Goal: Information Seeking & Learning: Learn about a topic

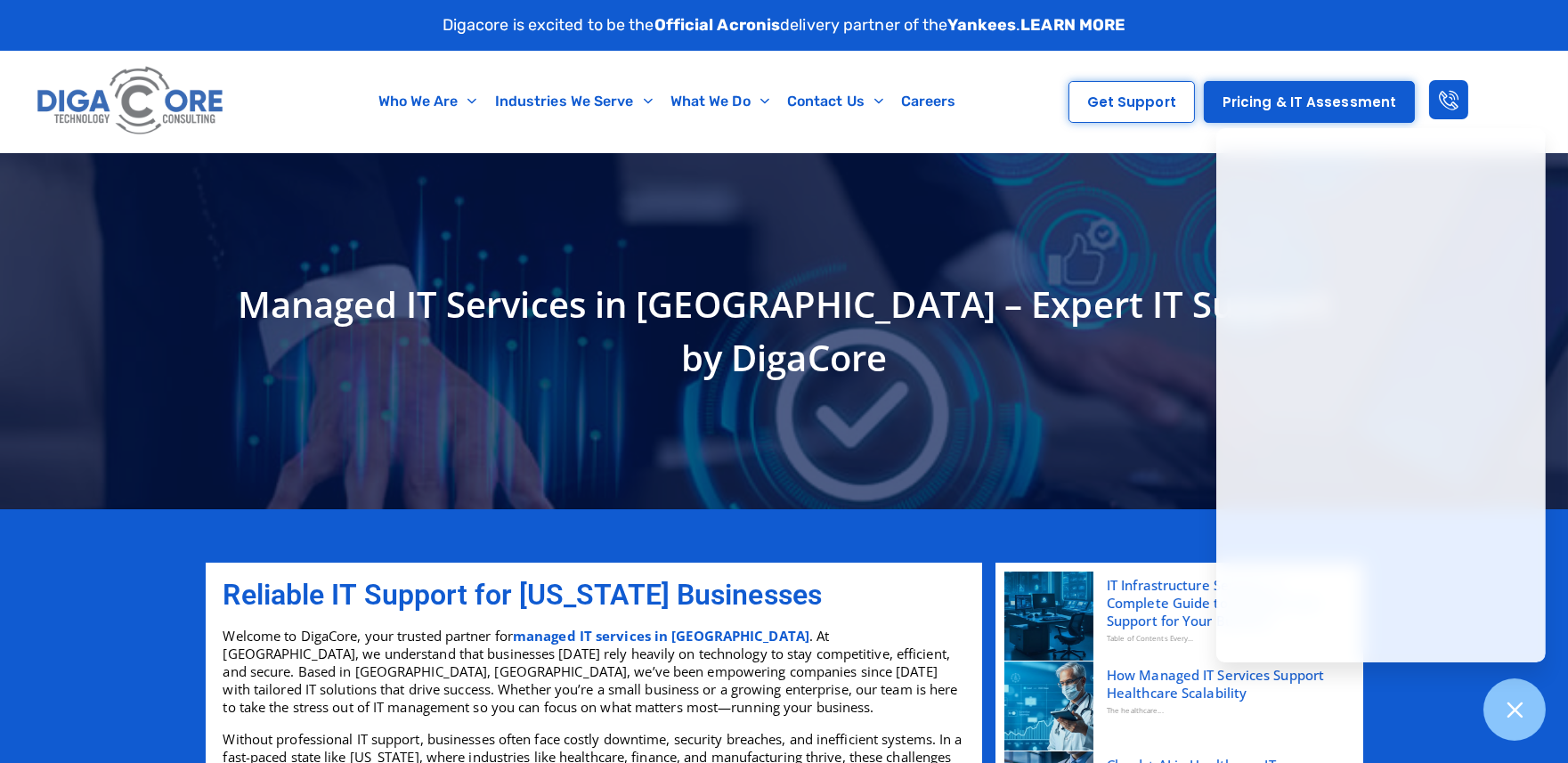
scroll to position [410, 0]
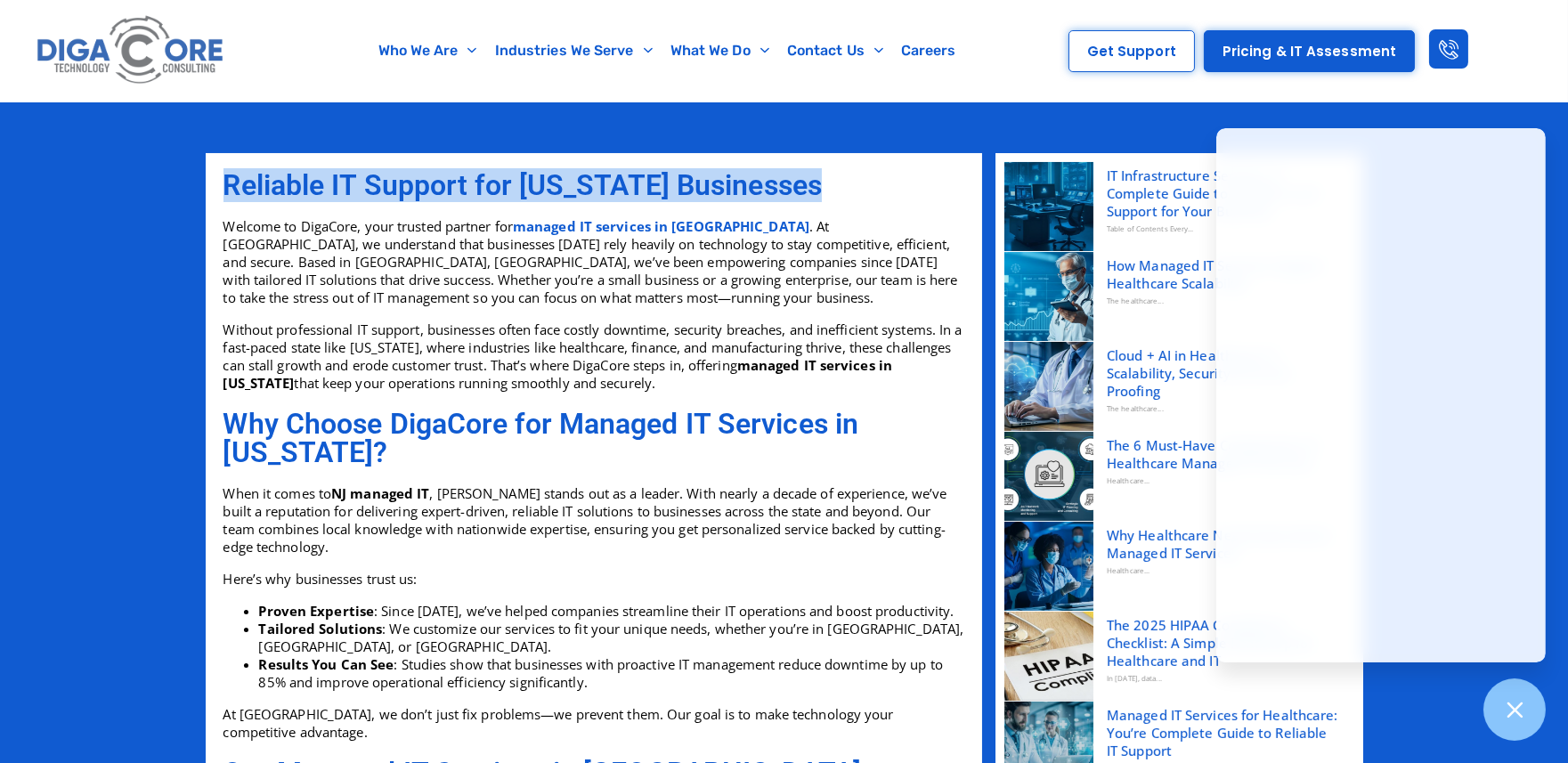
drag, startPoint x: 218, startPoint y: 182, endPoint x: 858, endPoint y: 190, distance: 640.0
click at [858, 190] on div "Reliable IT Support for New Jersey Businesses Welcome to DigaCore, your trusted…" at bounding box center [594, 281] width 759 height 238
copy h2 "Reliable IT Support for New Jersey Businesses"
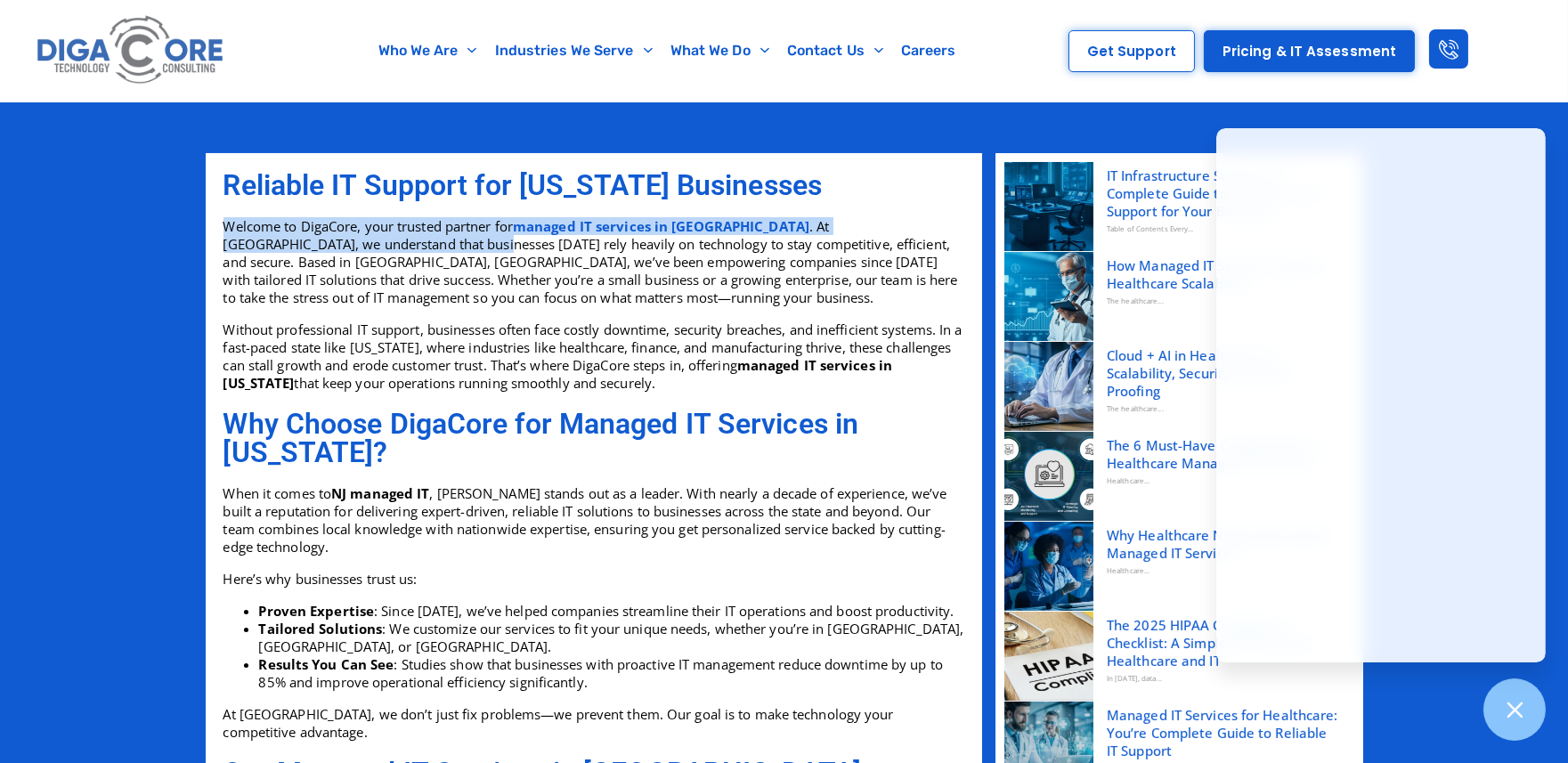
drag, startPoint x: 227, startPoint y: 226, endPoint x: 311, endPoint y: 248, distance: 86.8
click at [311, 248] on p "Welcome to DigaCore, your trusted partner for managed IT services in NJ . At Di…" at bounding box center [594, 262] width 741 height 89
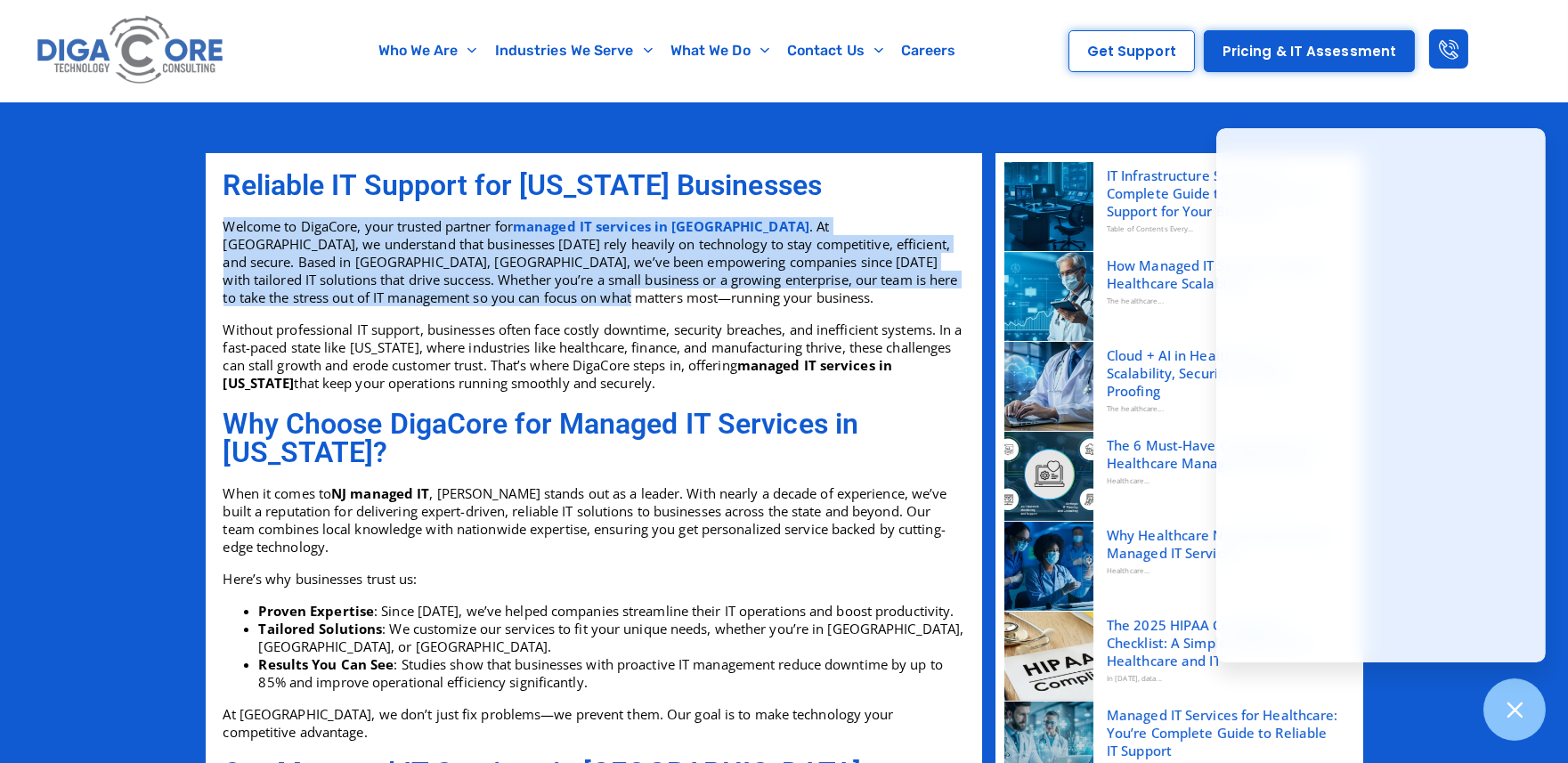
drag, startPoint x: 471, startPoint y: 296, endPoint x: 205, endPoint y: 224, distance: 275.6
copy p "Welcome to DigaCore, your trusted partner for managed IT services in NJ . At Di…"
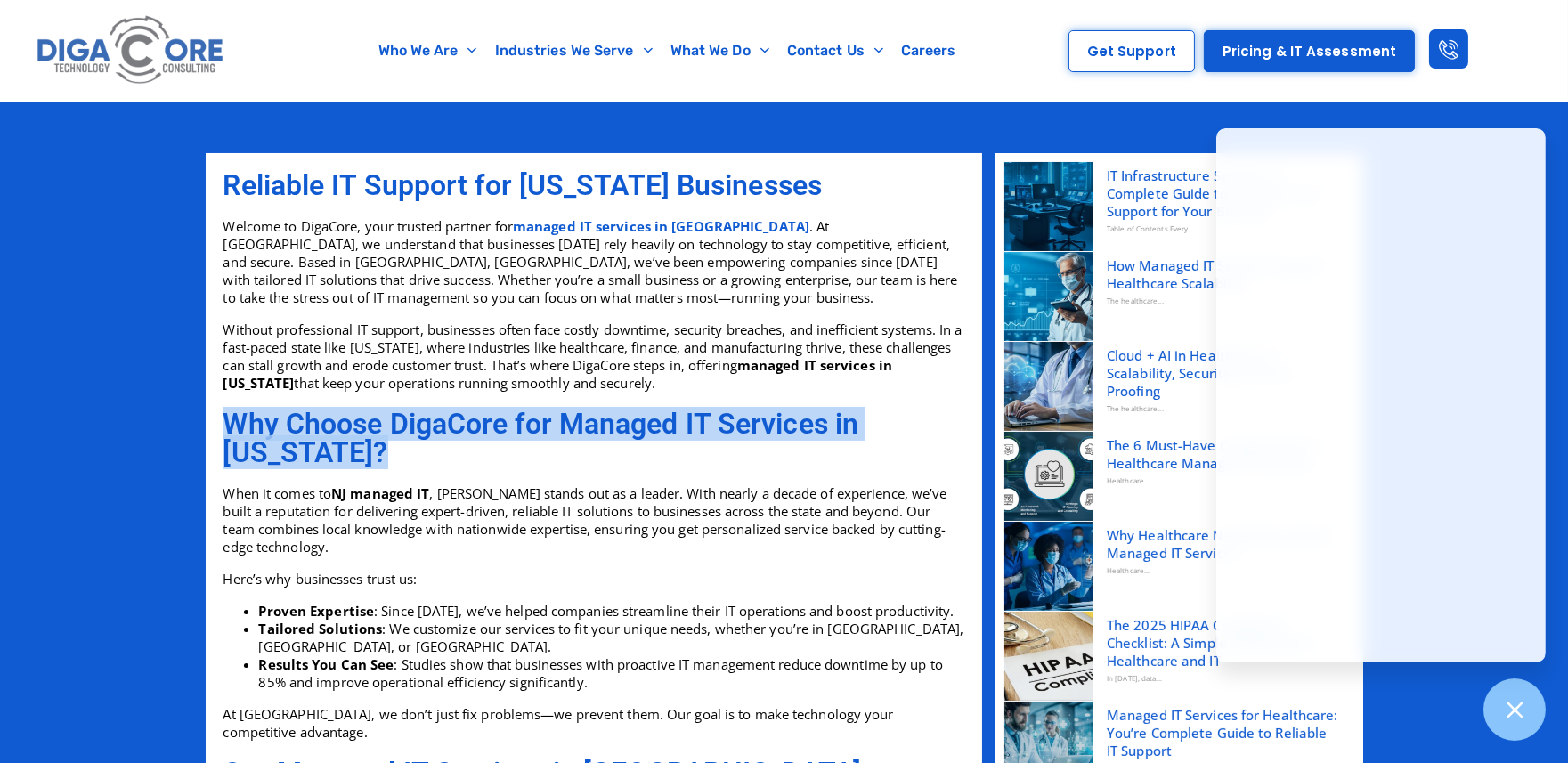
drag, startPoint x: 368, startPoint y: 452, endPoint x: 230, endPoint y: 419, distance: 141.9
click at [230, 419] on h2 "Why Choose DigaCore for Managed IT Services in [US_STATE]?" at bounding box center [594, 438] width 741 height 57
copy h2 "Why Choose DigaCore for Managed IT Services in [US_STATE]?"
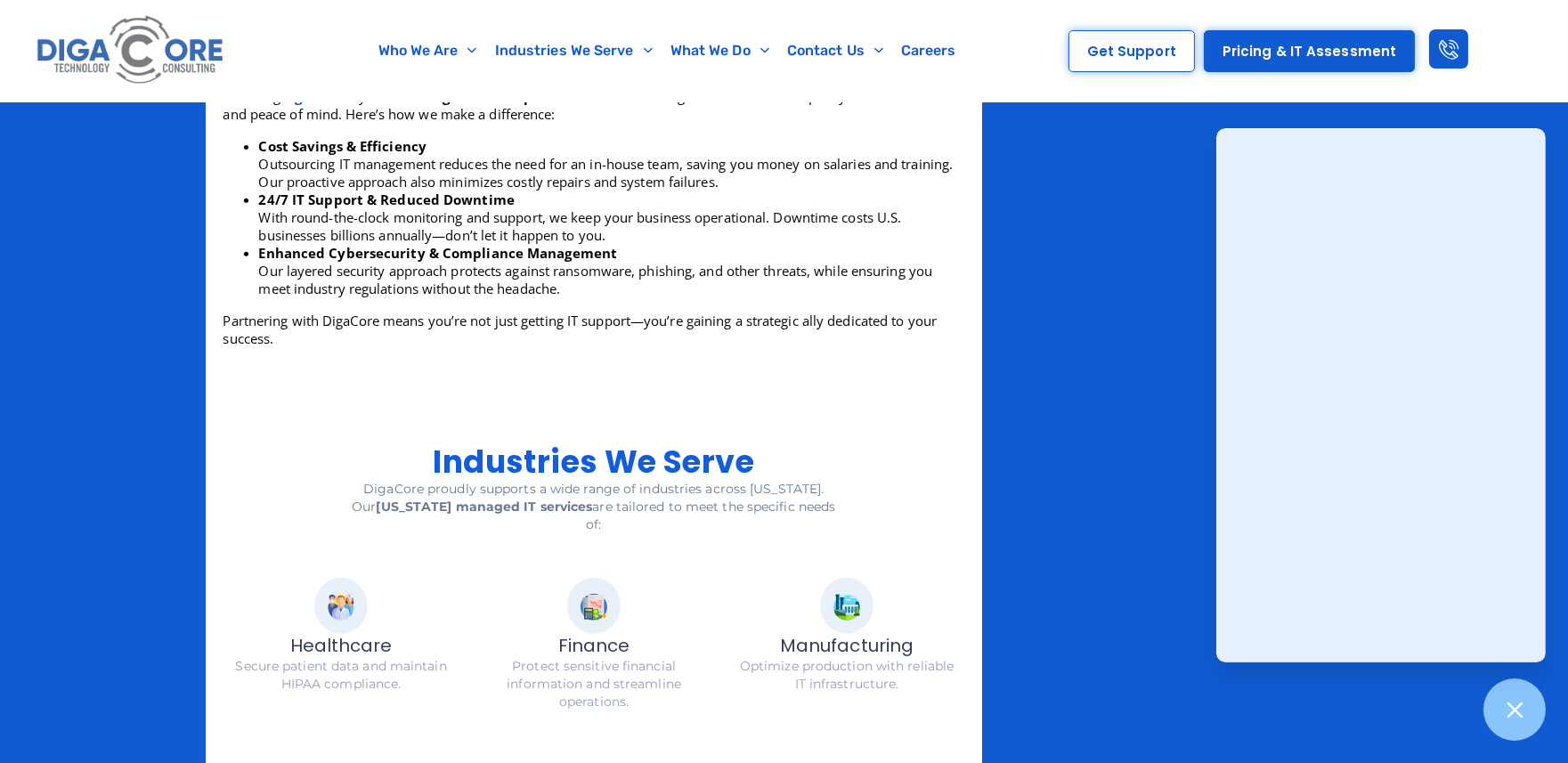
scroll to position [1312, 0]
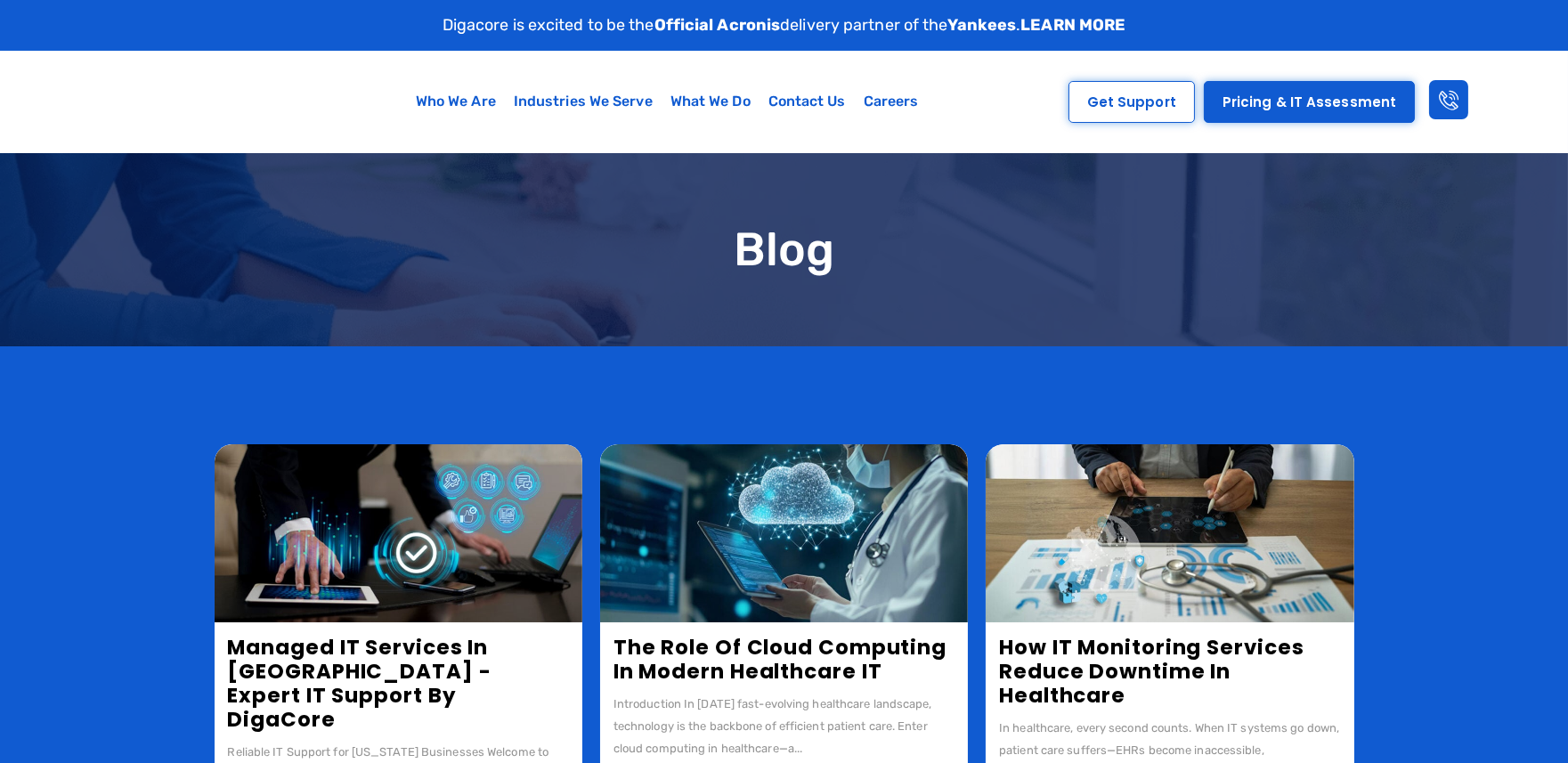
click at [401, 568] on img at bounding box center [398, 533] width 368 height 178
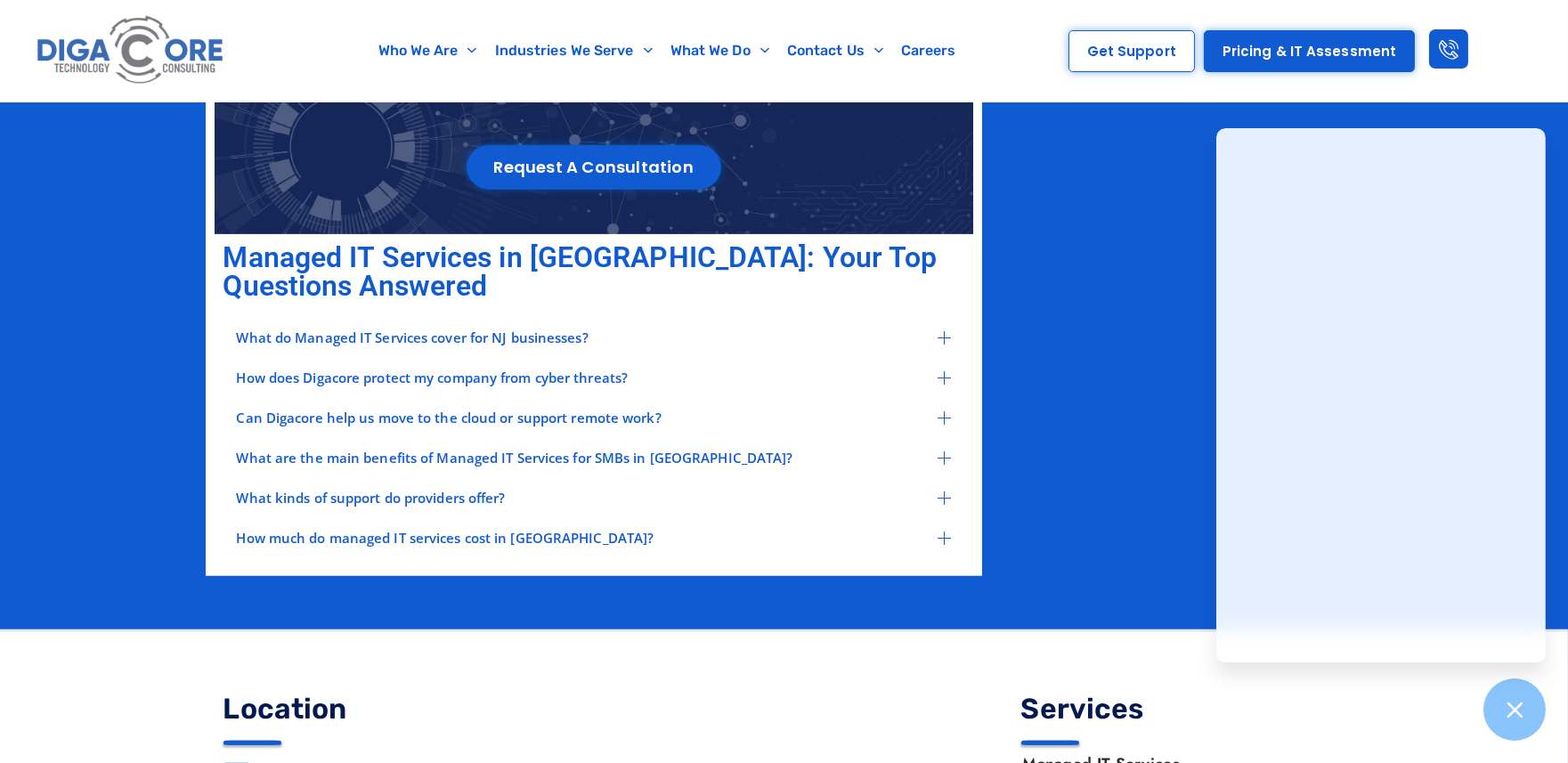
scroll to position [2968, 0]
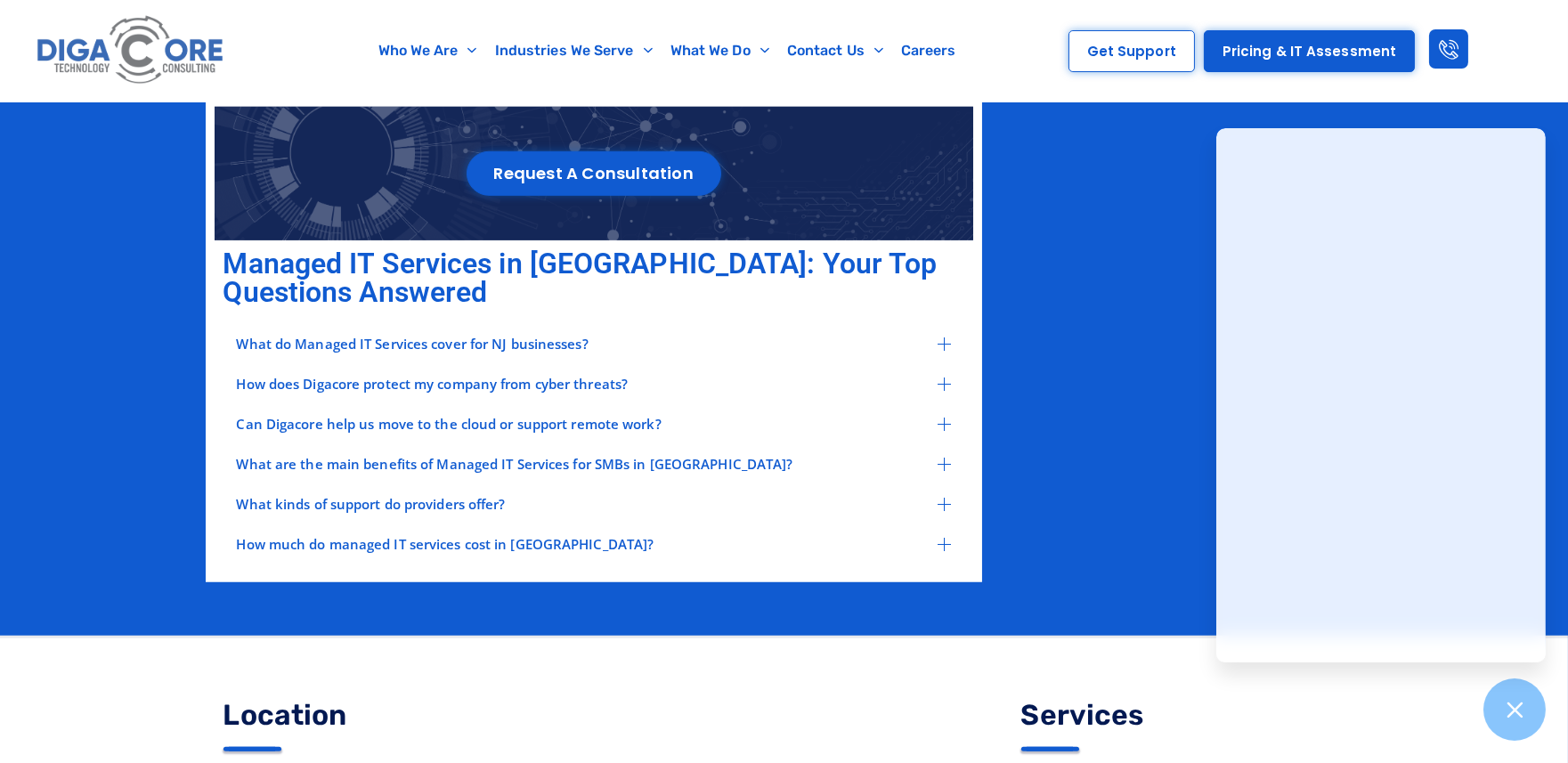
click at [946, 338] on icon at bounding box center [944, 344] width 13 height 13
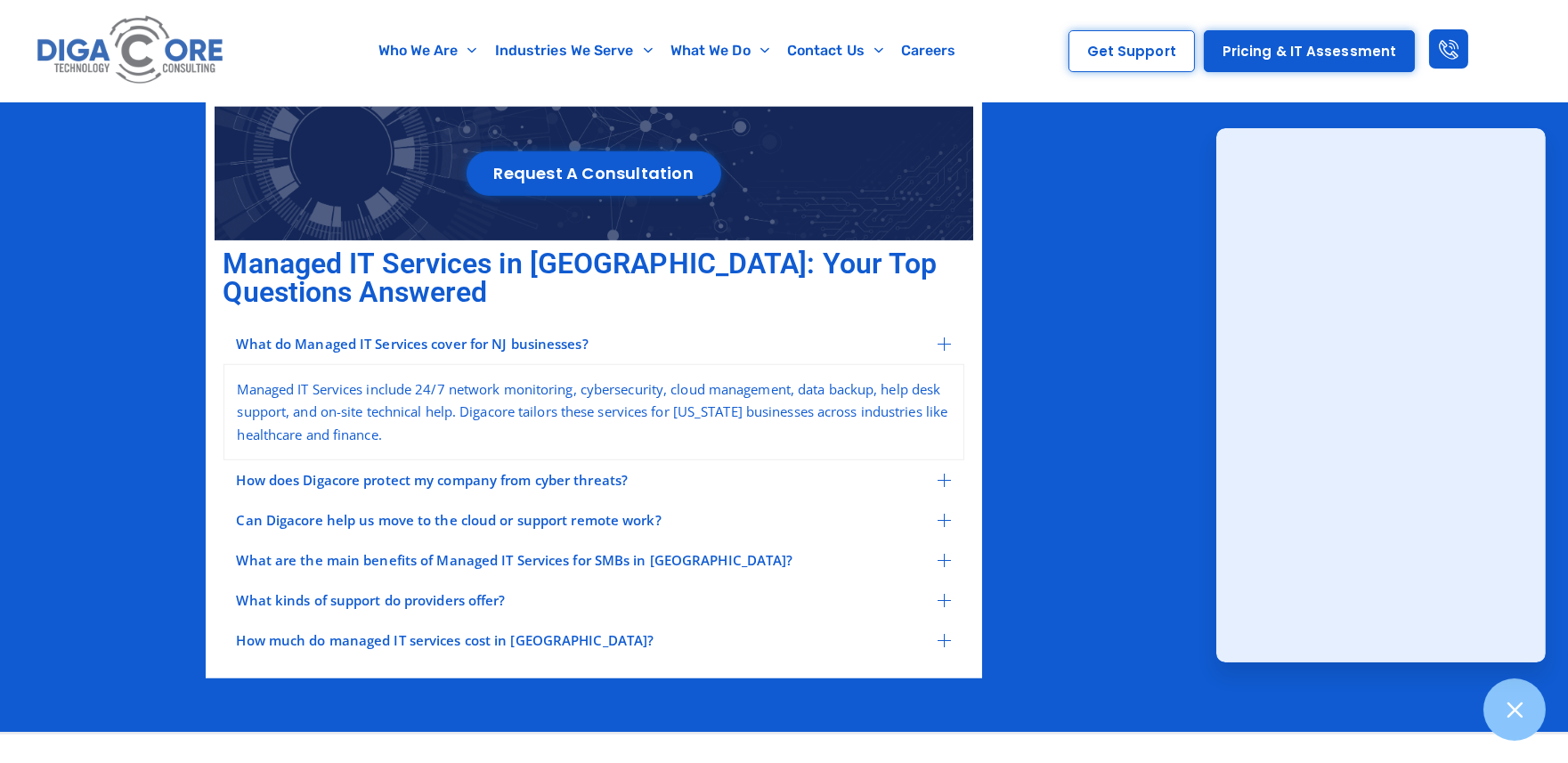
click at [946, 338] on icon at bounding box center [944, 344] width 13 height 13
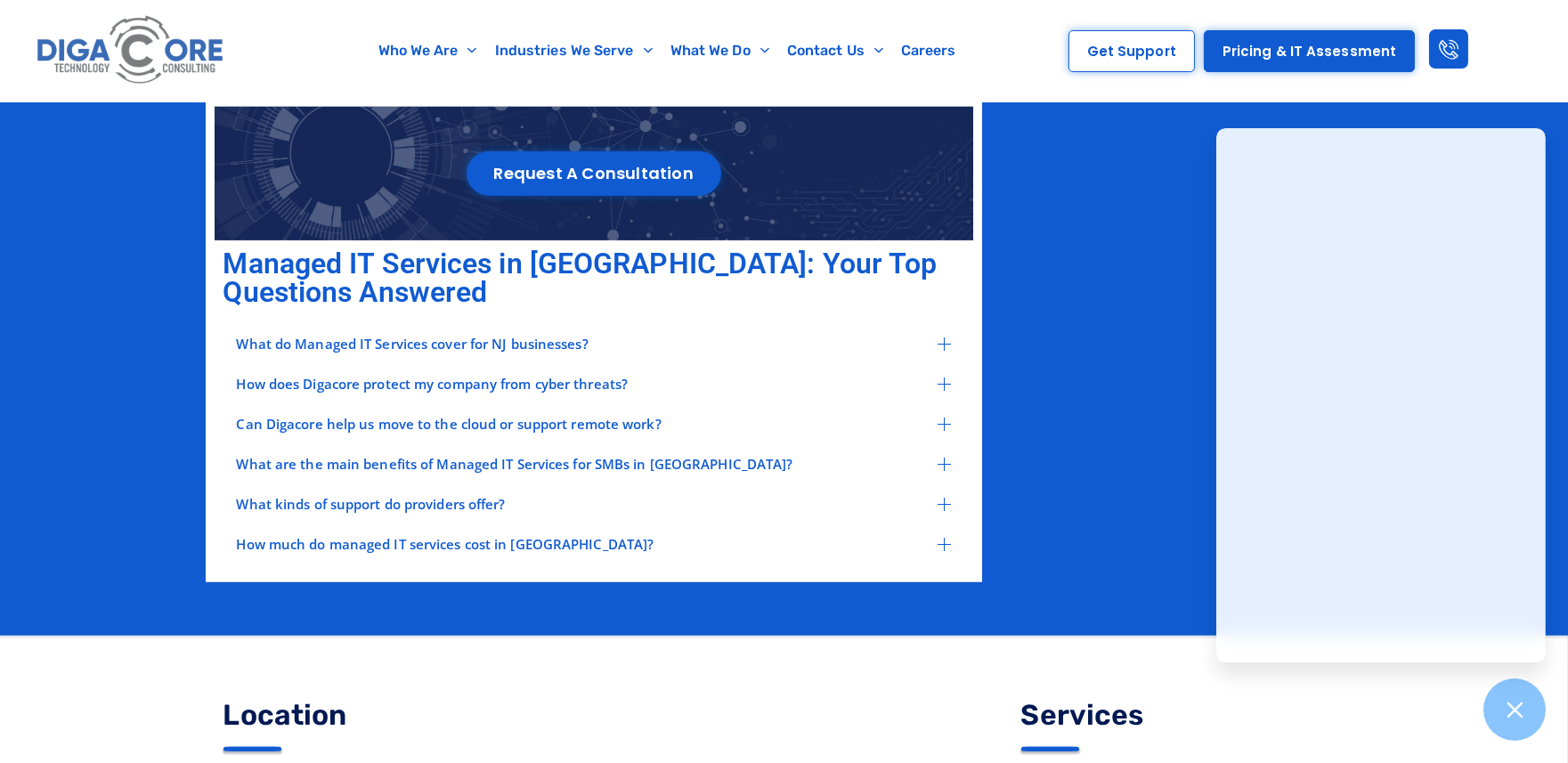
click at [944, 378] on icon at bounding box center [944, 384] width 13 height 13
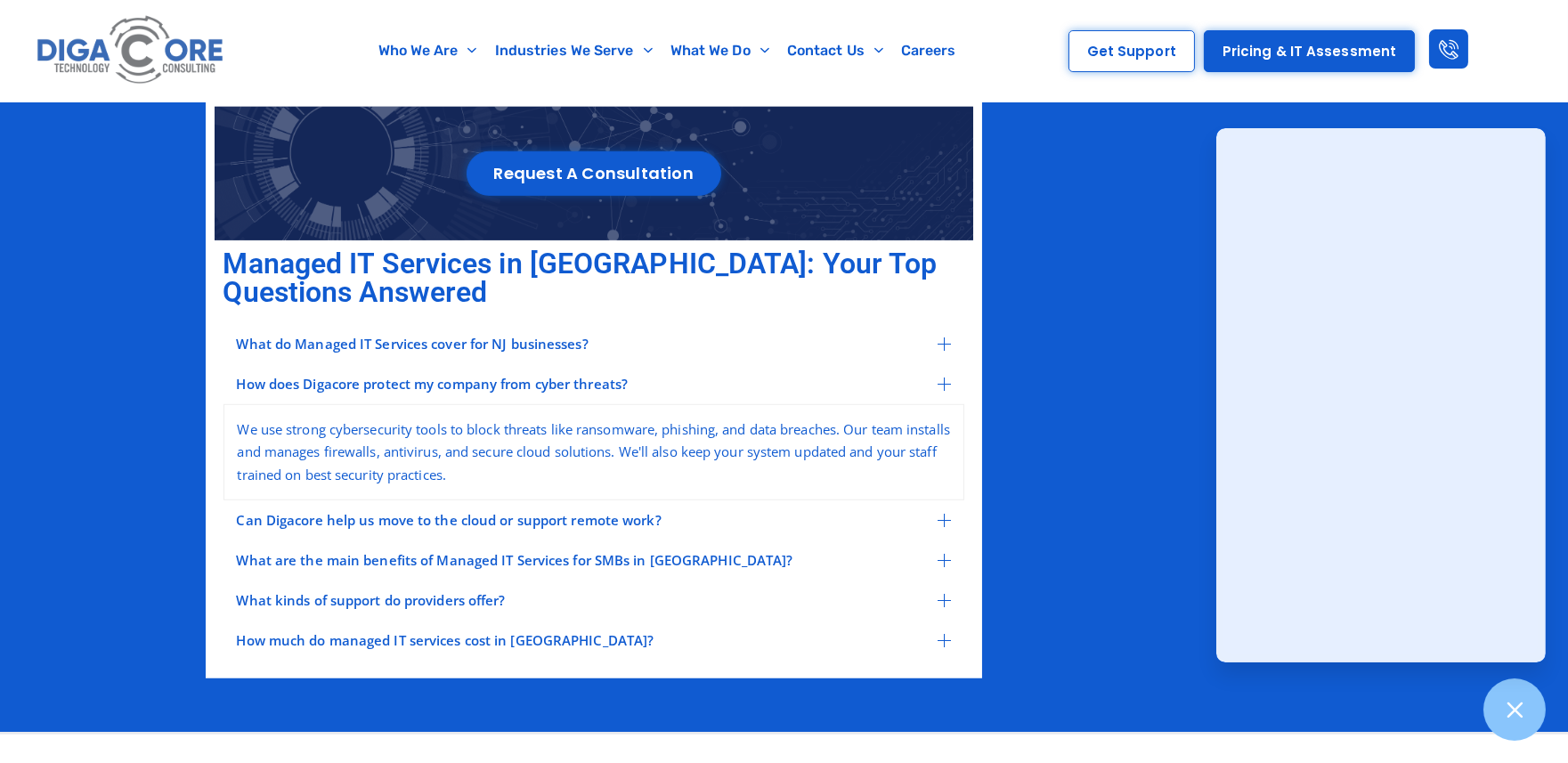
click at [941, 473] on div "We use strong cybersecurity tools to block threats like ransomware, phishing, a…" at bounding box center [594, 453] width 741 height 97
click at [942, 484] on div "What do Managed IT Services cover for NJ businesses? Managed IT Services includ…" at bounding box center [594, 493] width 741 height 338
click at [946, 513] on icon at bounding box center [944, 520] width 13 height 13
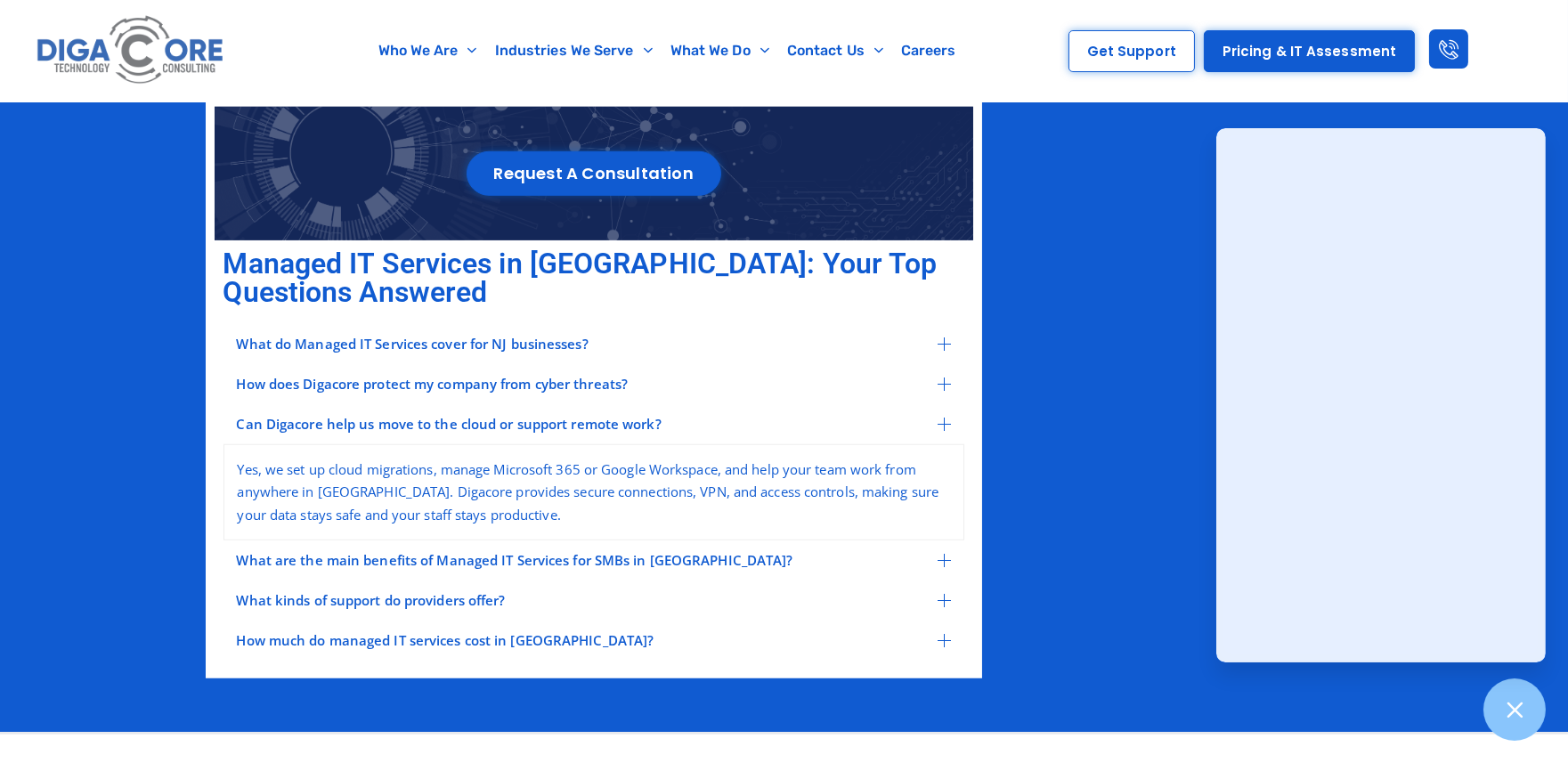
click at [945, 556] on icon at bounding box center [944, 561] width 13 height 13
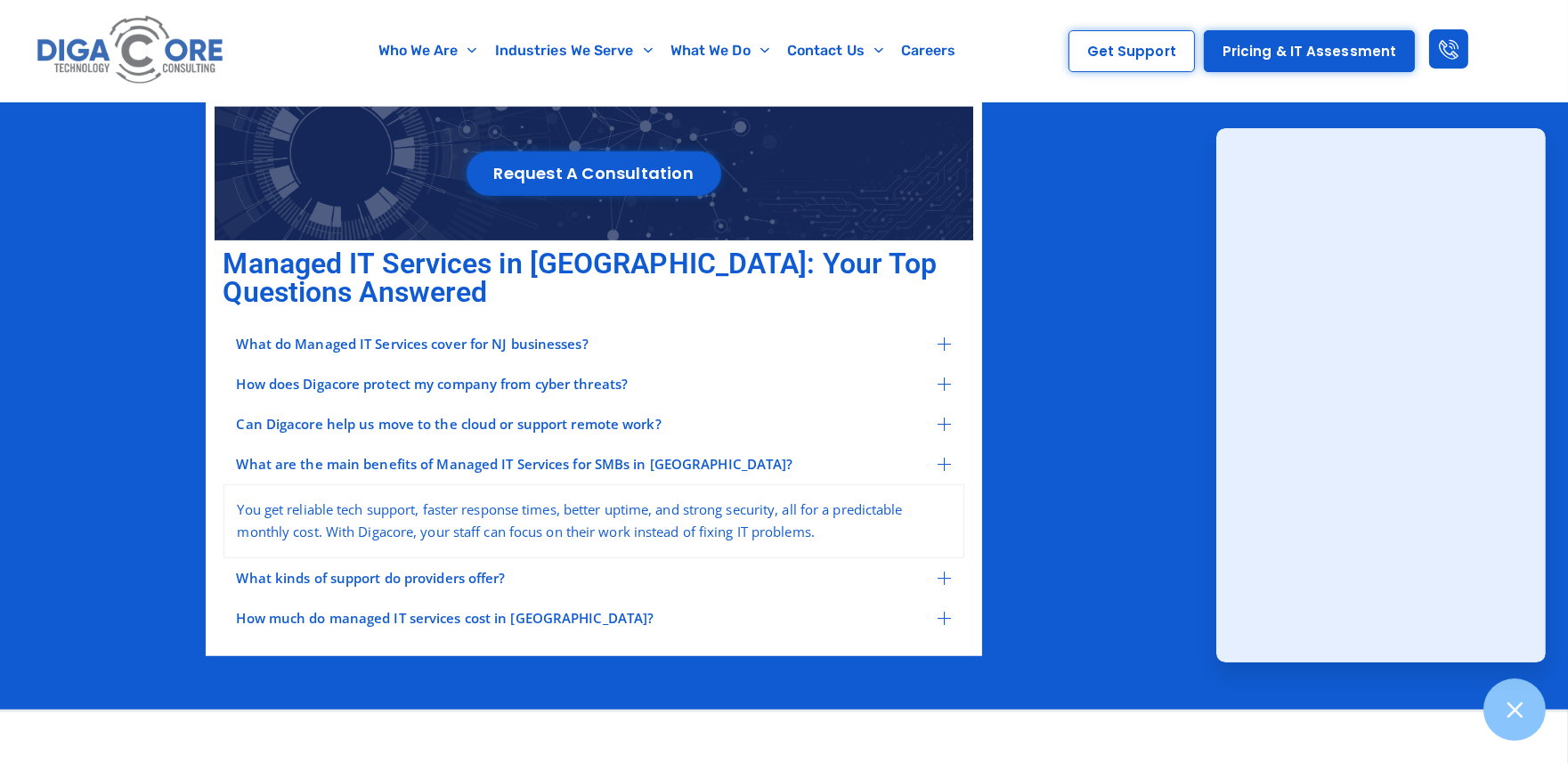
click at [941, 580] on div "What kinds of support do providers offer?" at bounding box center [594, 578] width 741 height 40
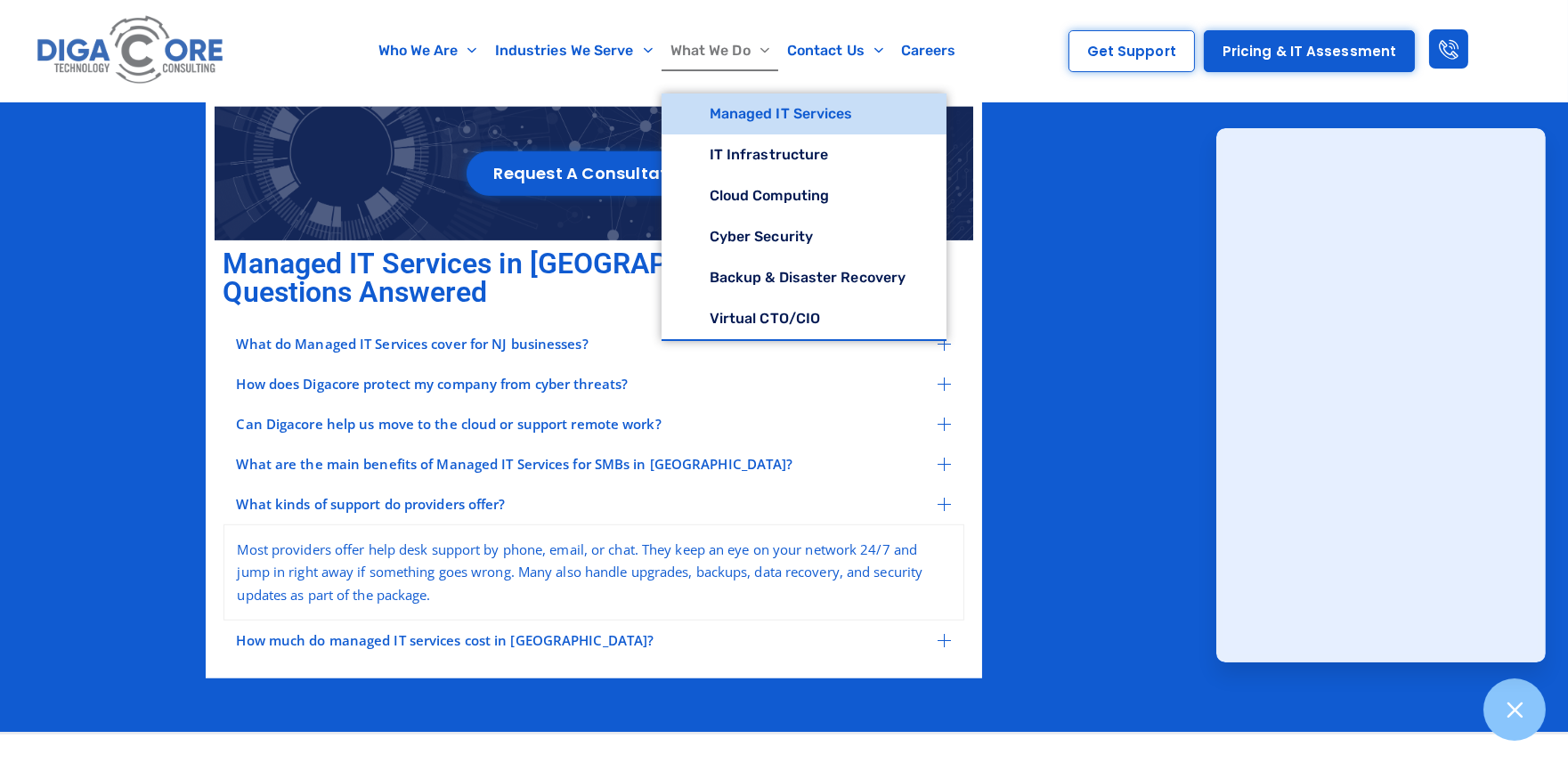
click at [744, 109] on link "Managed IT Services" at bounding box center [803, 114] width 286 height 41
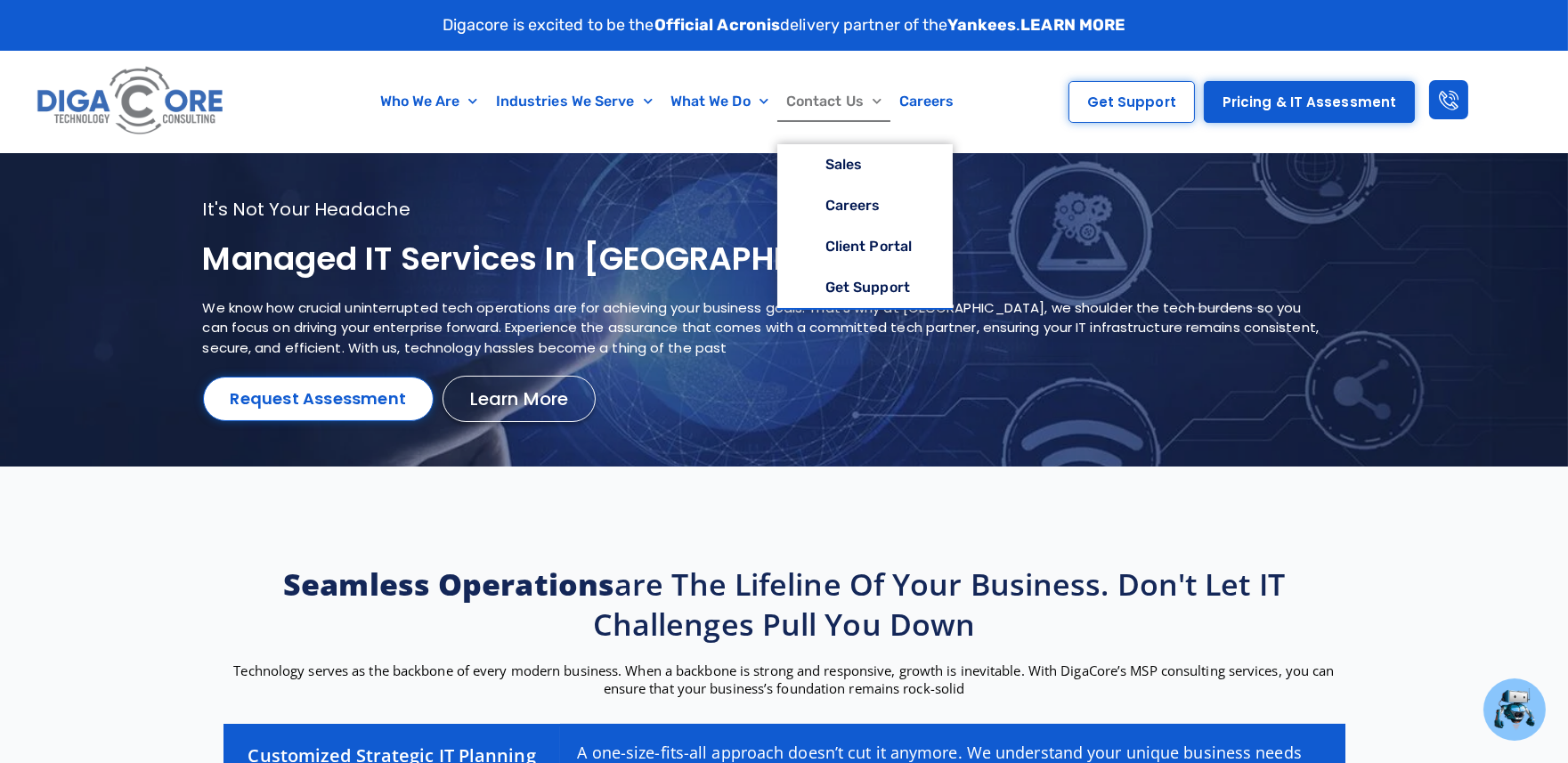
click at [804, 99] on link "Contact Us" at bounding box center [833, 101] width 113 height 41
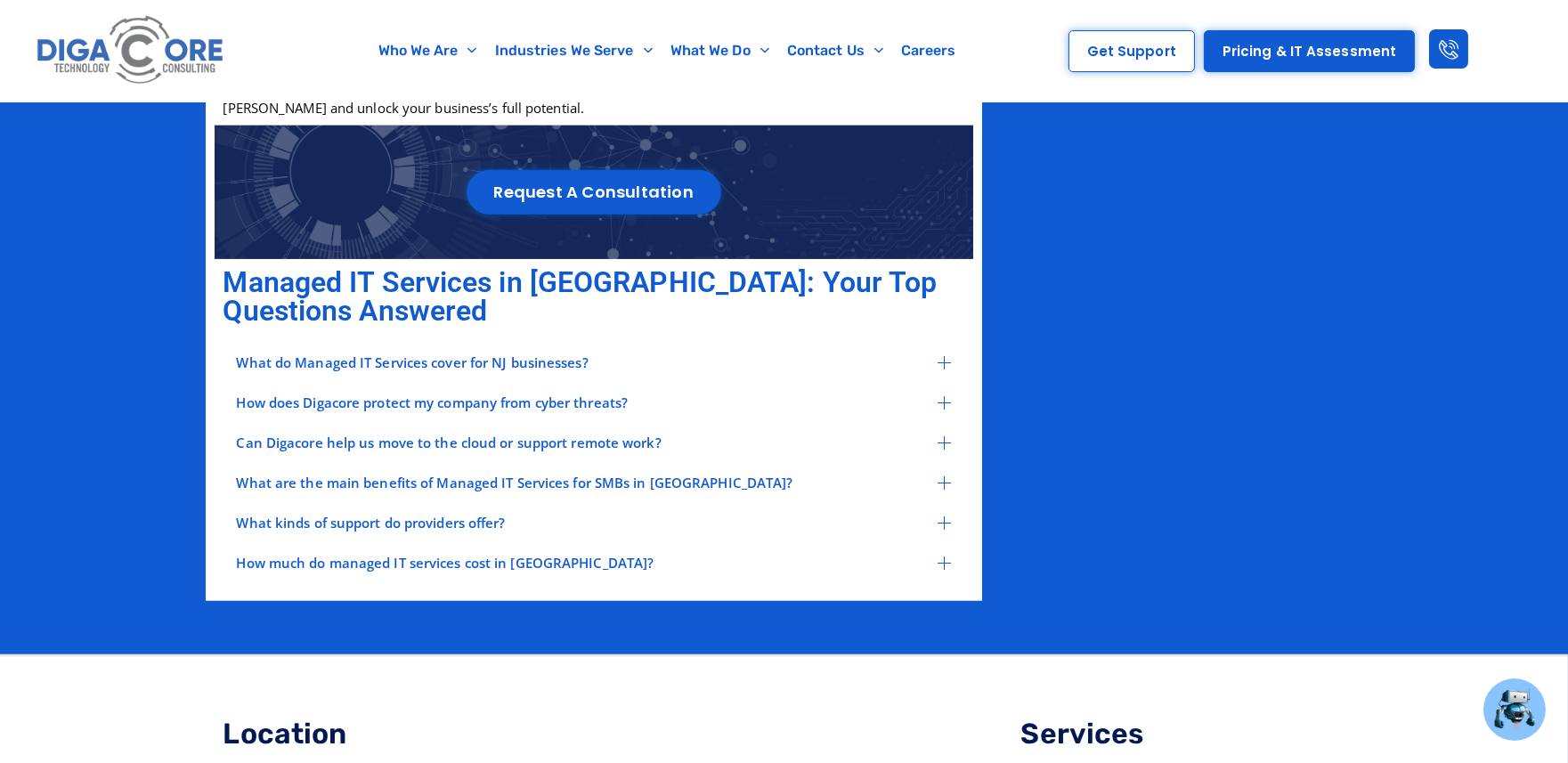
click at [950, 356] on icon at bounding box center [944, 363] width 13 height 13
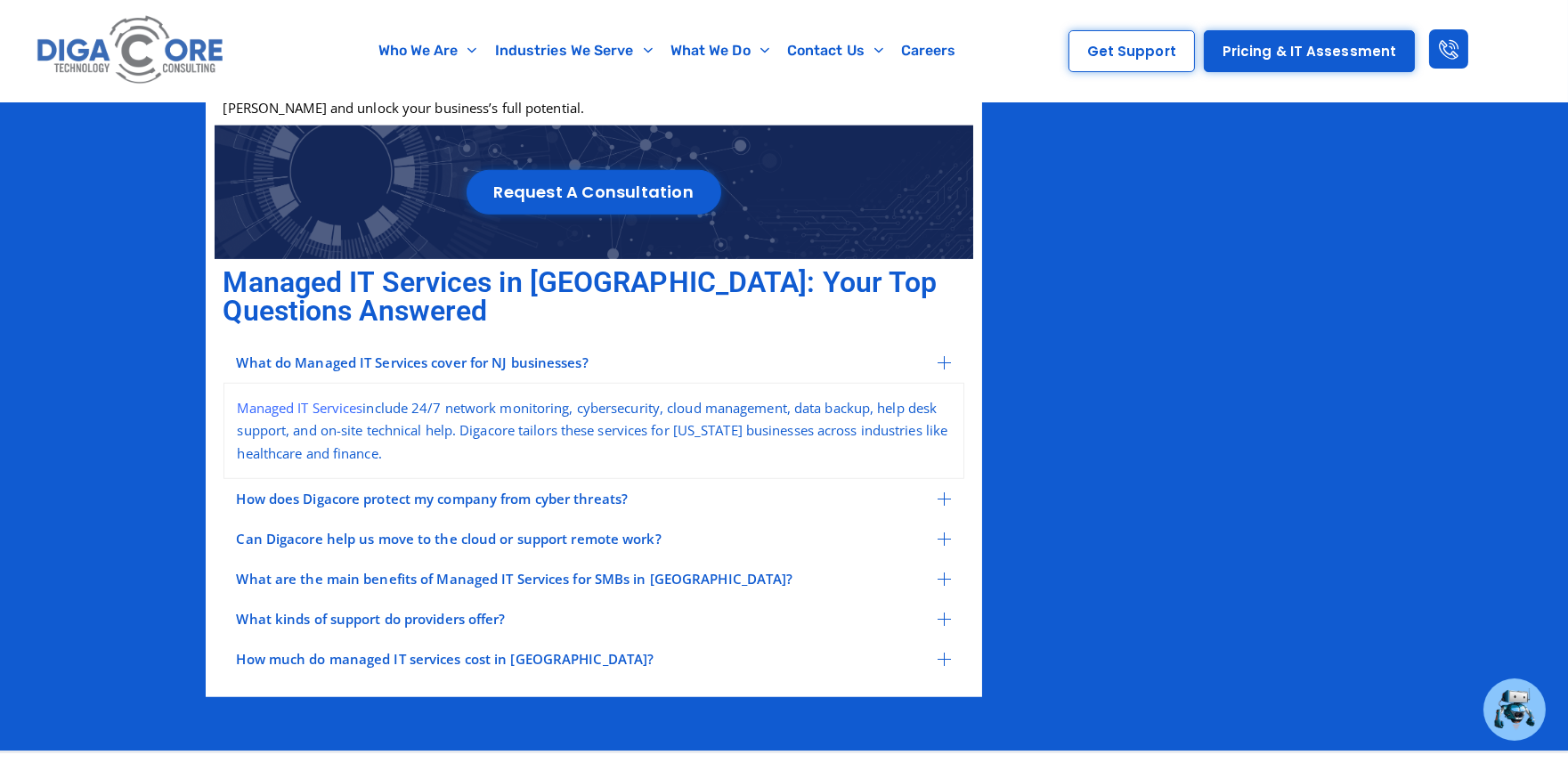
copy span "What do Managed IT Services cover for NJ businesses?"
drag, startPoint x: 617, startPoint y: 340, endPoint x: 214, endPoint y: 340, distance: 403.0
click at [214, 340] on div "What do Managed IT Services cover for NJ businesses? Managed IT Services includ…" at bounding box center [594, 512] width 759 height 355
drag, startPoint x: 440, startPoint y: 422, endPoint x: 253, endPoint y: 381, distance: 191.4
click at [253, 383] on div "Managed IT Services include 24/7 network monitoring, cybersecurity, cloud manag…" at bounding box center [594, 432] width 741 height 97
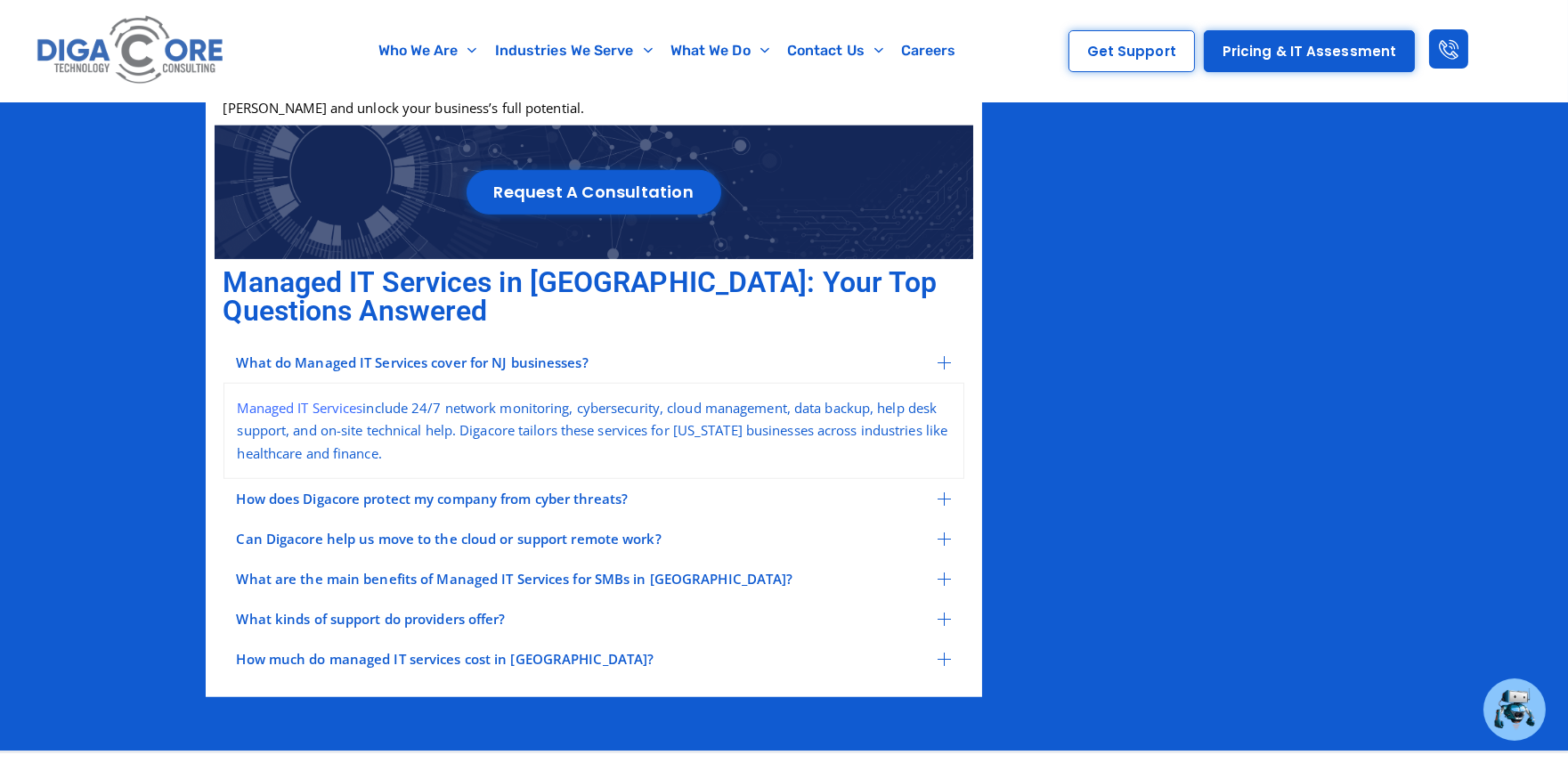
copy p "Managed IT Services include 24/7 network monitoring, cybersecurity, cloud manag…"
click at [656, 479] on div "How does Digacore protect my company from cyber threats?" at bounding box center [594, 499] width 741 height 40
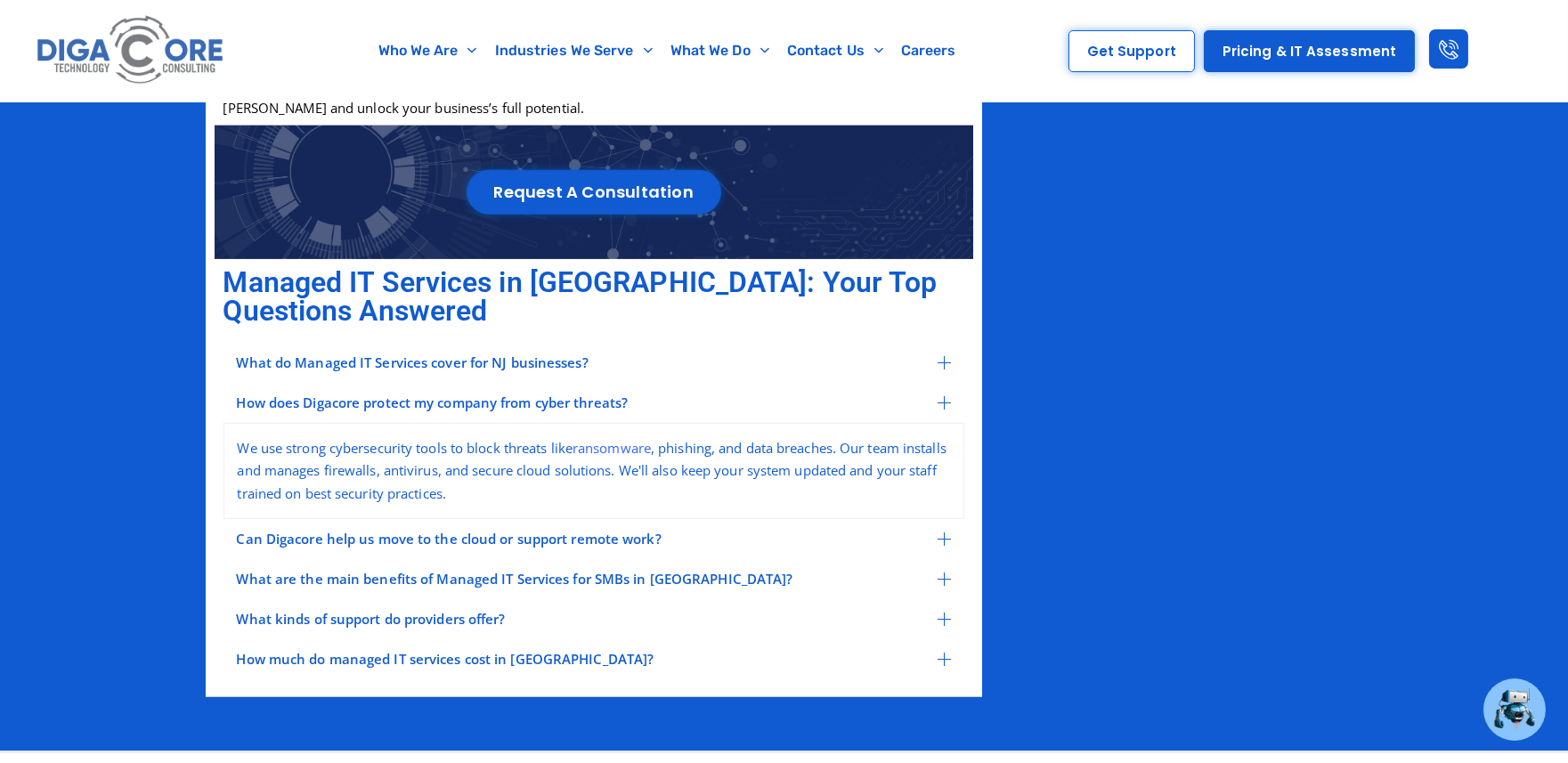
drag, startPoint x: 652, startPoint y: 396, endPoint x: 232, endPoint y: 392, distance: 420.0
click at [232, 392] on div "How does Digacore protect my company from cyber threats?" at bounding box center [594, 403] width 741 height 40
copy span "How does Digacore protect my company from cyber threats?"
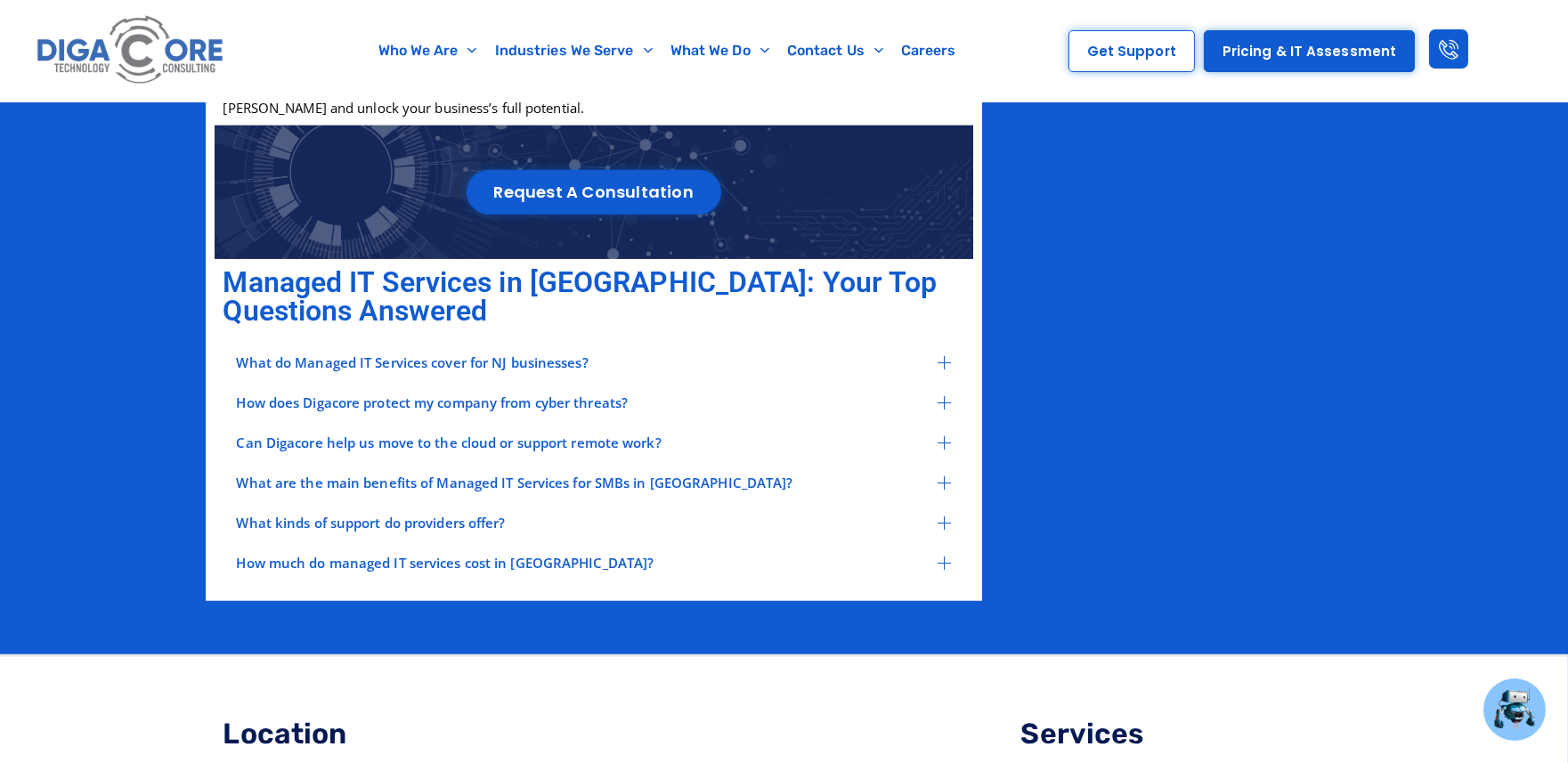
click at [366, 397] on span "How does Digacore protect my company from cyber threats?" at bounding box center [433, 403] width 392 height 13
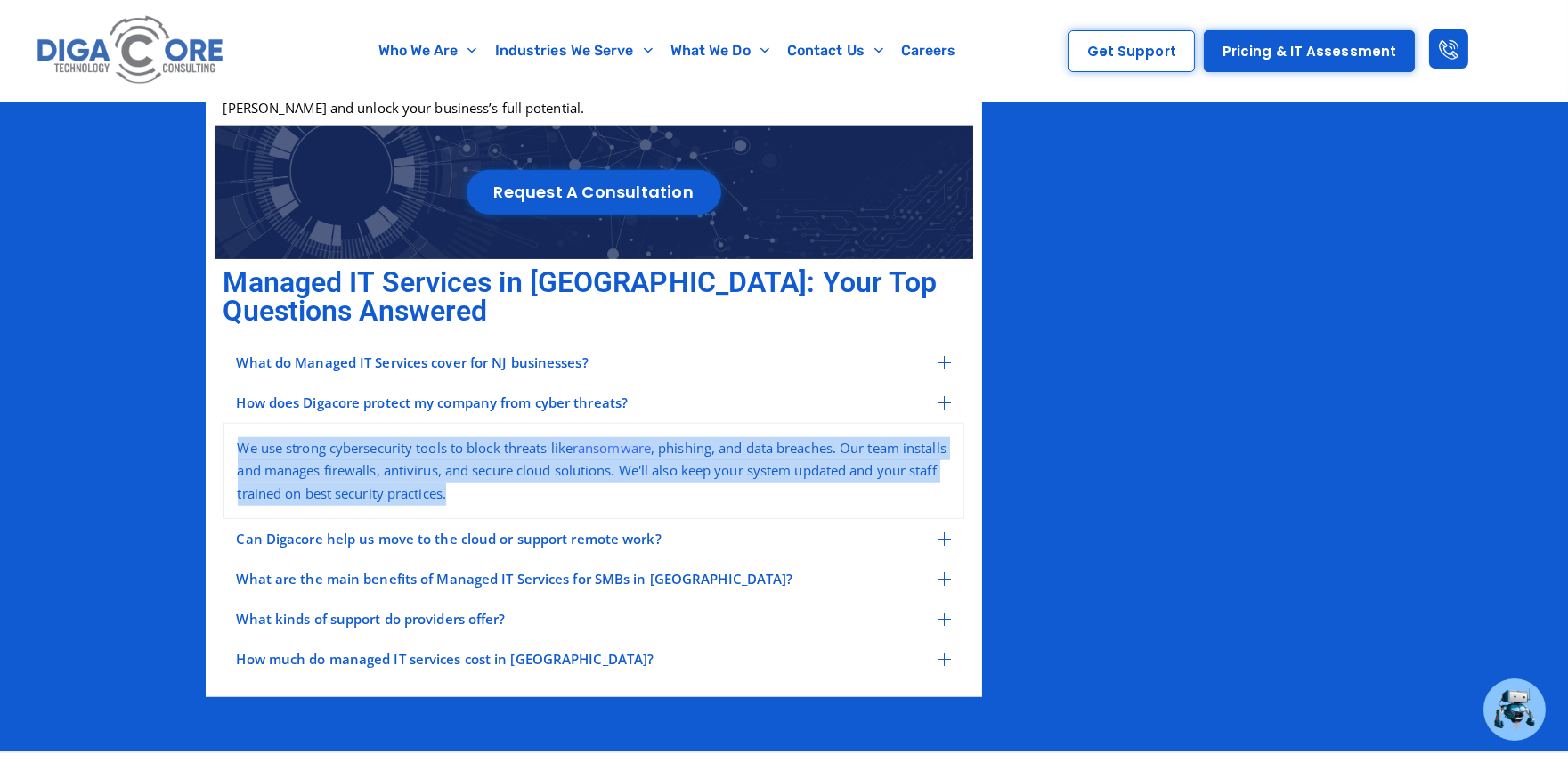
drag, startPoint x: 255, startPoint y: 423, endPoint x: 531, endPoint y: 476, distance: 281.0
click at [531, 476] on div "We use strong cybersecurity tools to block threats like ransomware , phishing, …" at bounding box center [594, 472] width 741 height 97
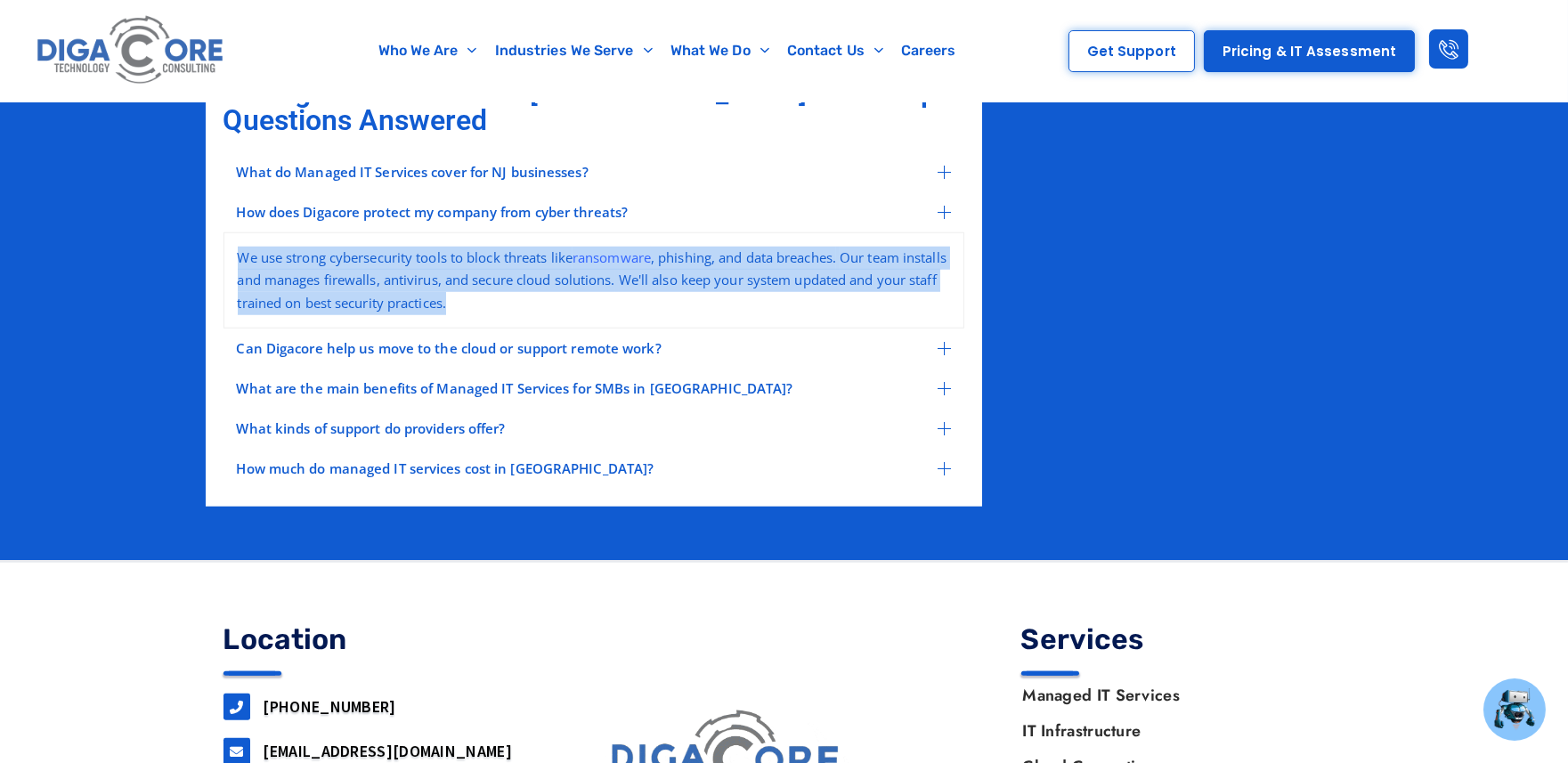
scroll to position [3147, 0]
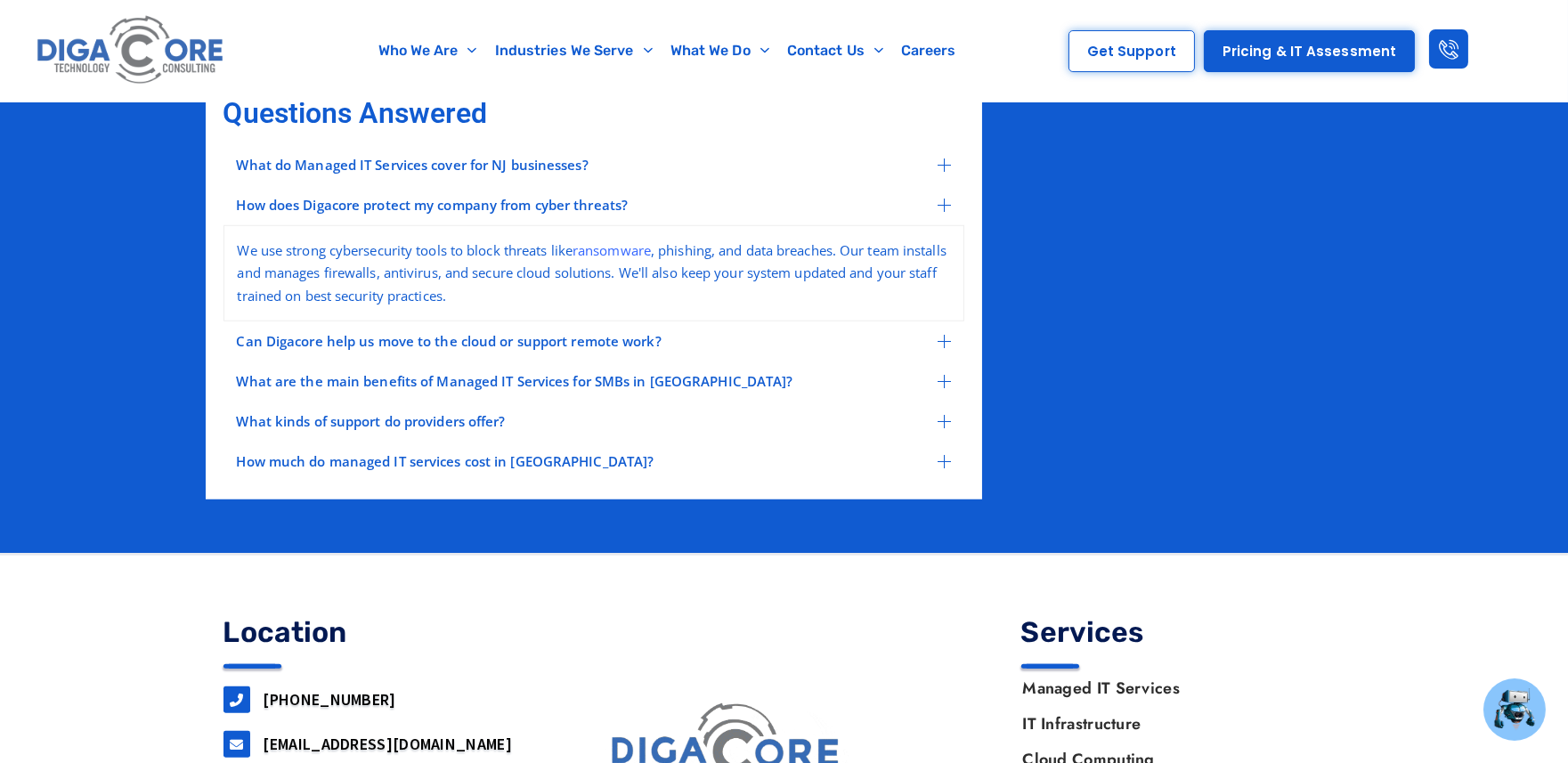
click at [677, 342] on div "Can Digacore help us move to the cloud or support remote work?" at bounding box center [594, 342] width 741 height 40
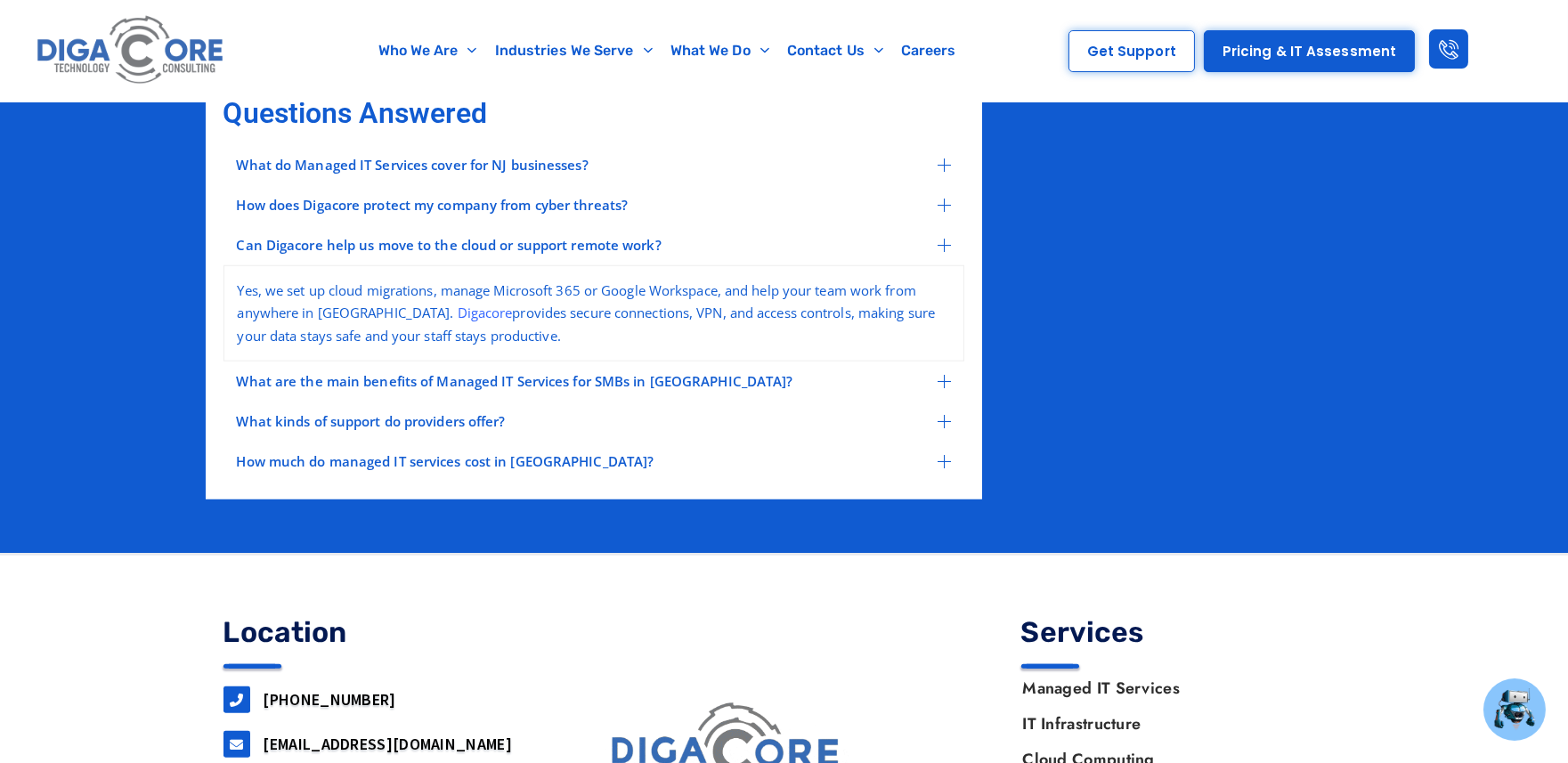
drag, startPoint x: 226, startPoint y: 241, endPoint x: 676, endPoint y: 237, distance: 450.0
click at [676, 237] on div "Can Digacore help us move to the cloud or support remote work?" at bounding box center [594, 245] width 741 height 40
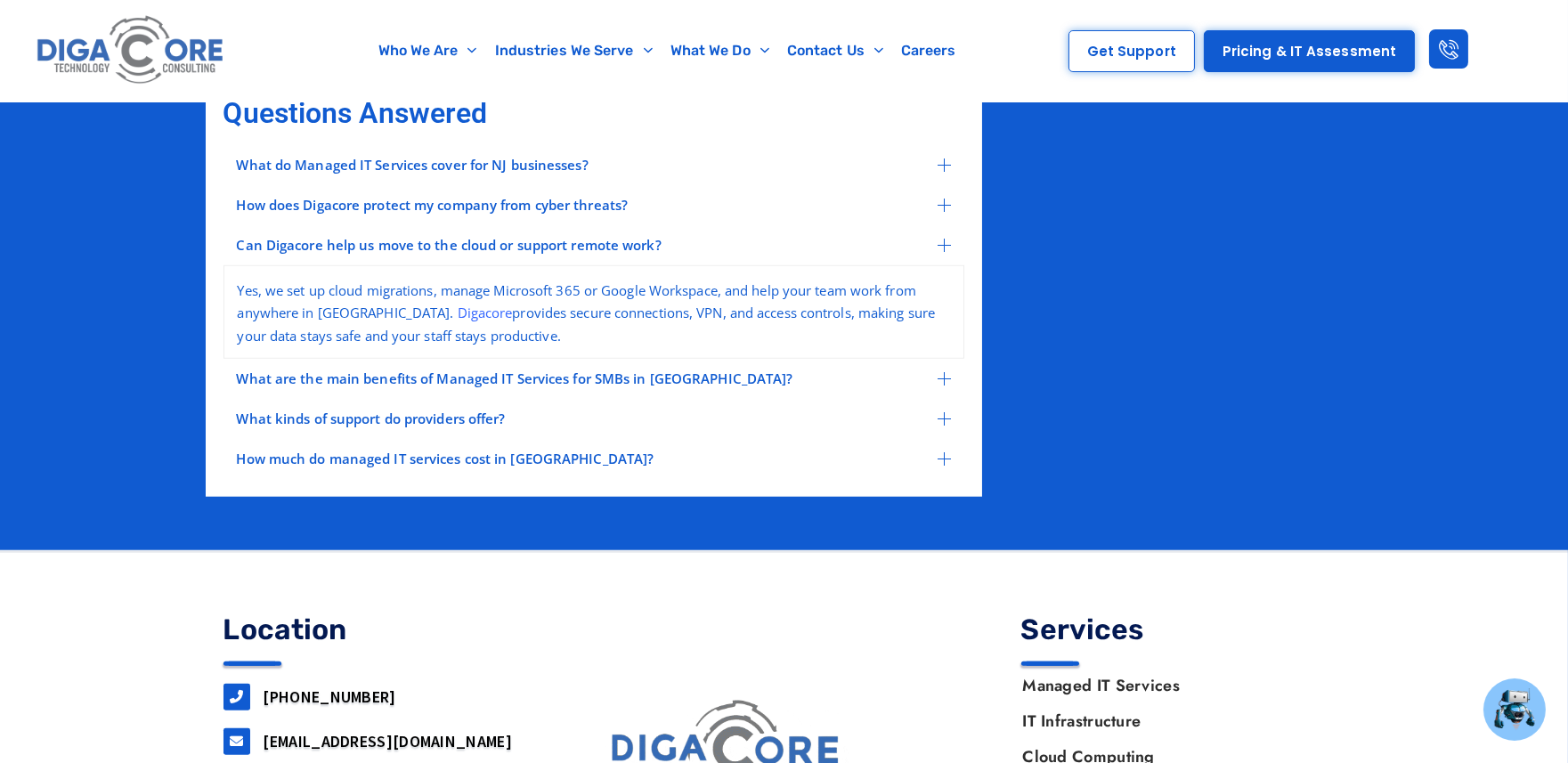
copy span "Can Digacore help us move to the cloud or support remote work?"
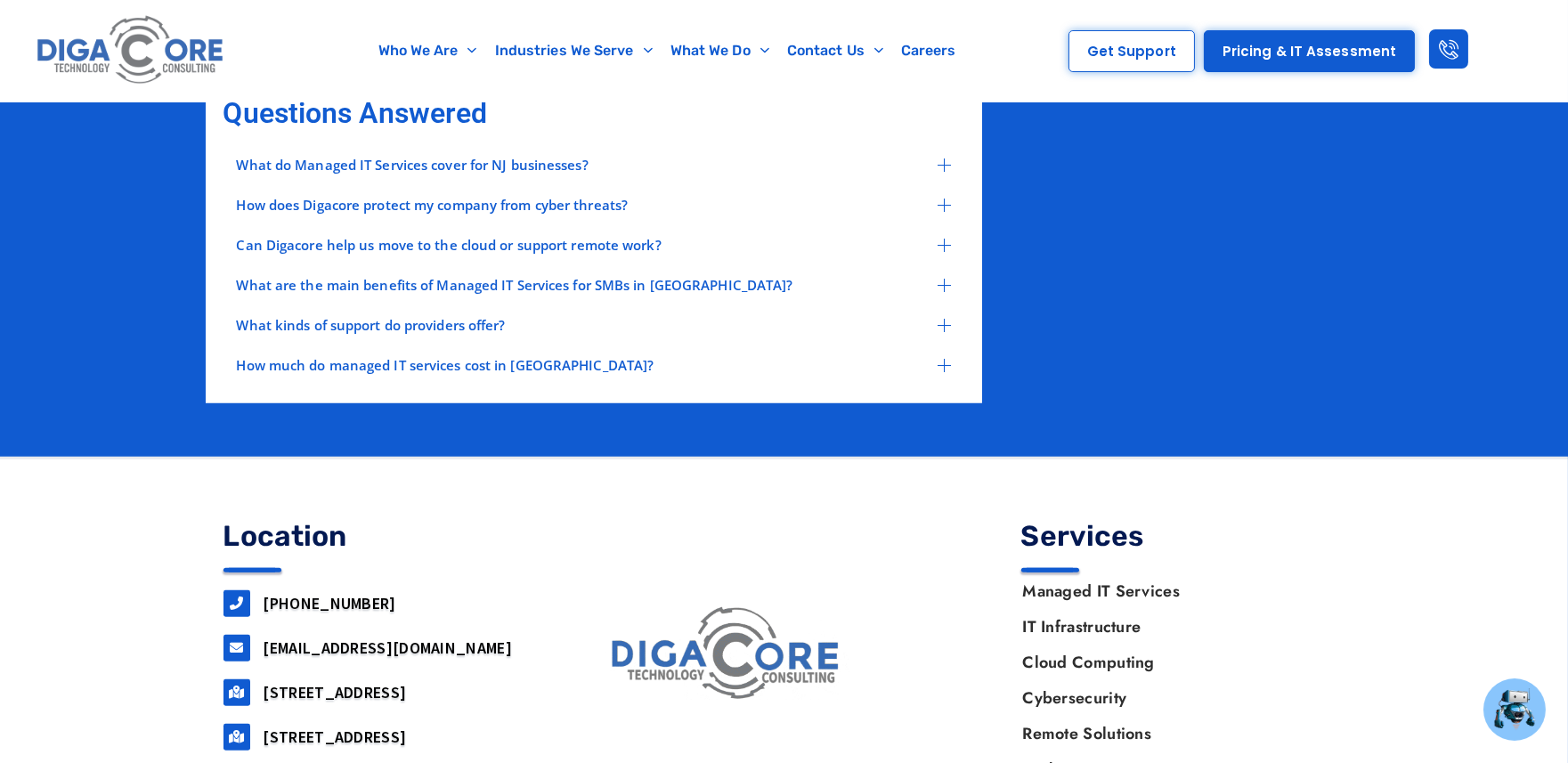
click at [386, 238] on span "Can Digacore help us move to the cloud or support remote work?" at bounding box center [450, 245] width 425 height 13
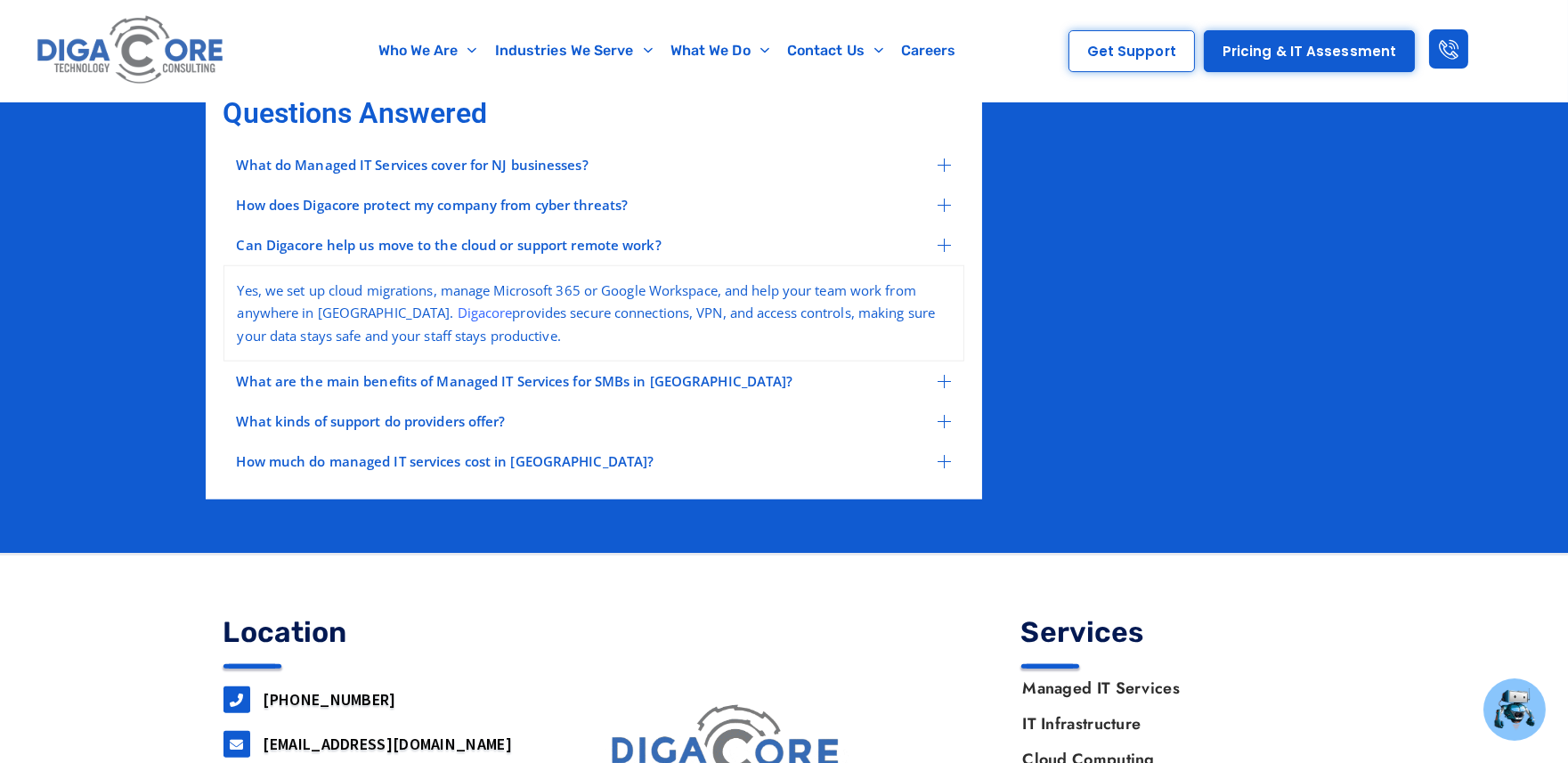
drag, startPoint x: 256, startPoint y: 272, endPoint x: 526, endPoint y: 332, distance: 276.6
click at [526, 332] on div "Yes, we set up cloud migrations, manage Microsoft 365 or Google Workspace, and …" at bounding box center [594, 314] width 741 height 97
copy p "Yes, we set up cloud migrations, manage Microsoft 365 or Google Workspace, and …"
click at [401, 381] on span "What are the main benefits of Managed IT Services for SMBs in NJ?" at bounding box center [515, 382] width 556 height 13
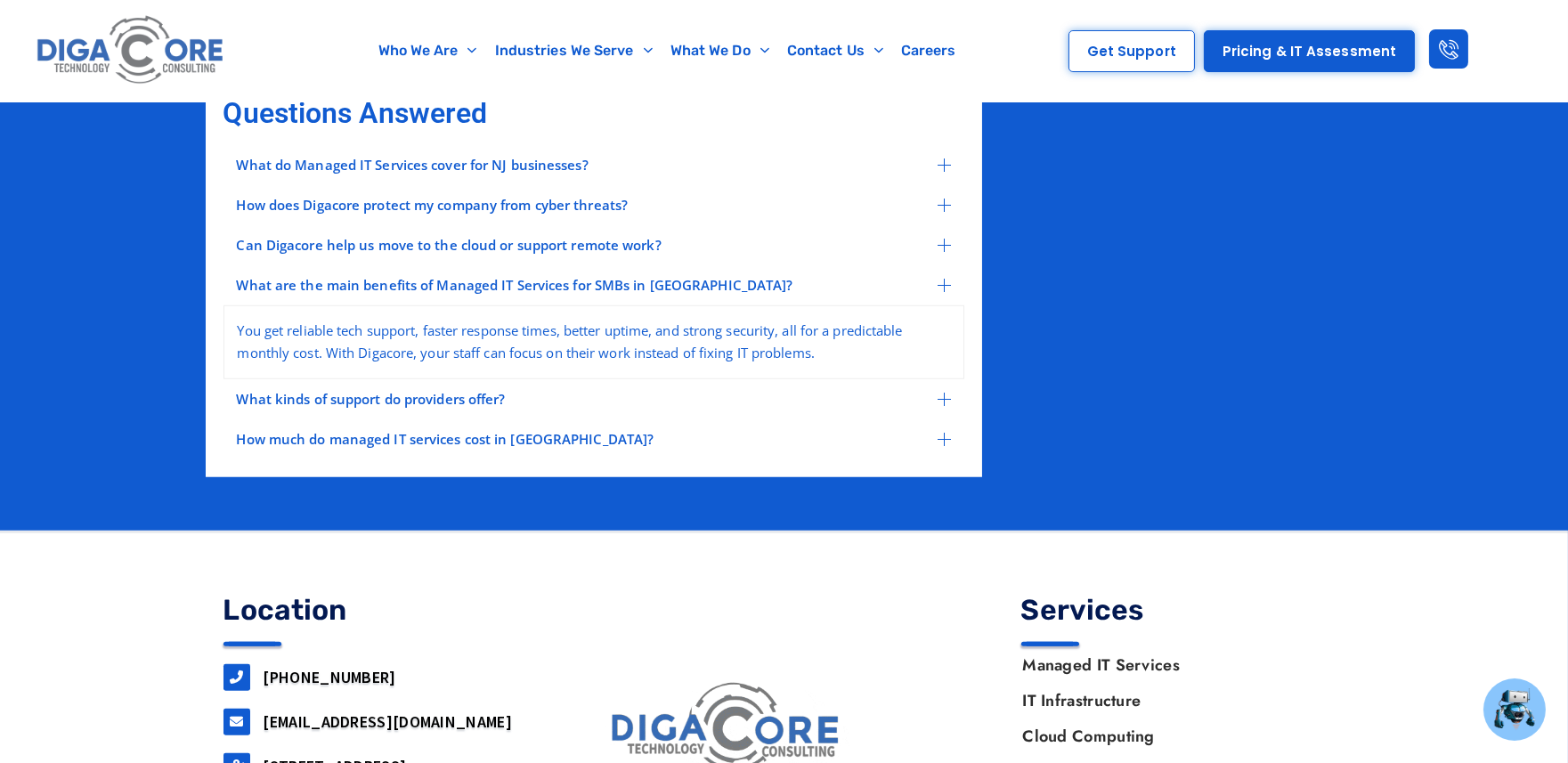
drag, startPoint x: 224, startPoint y: 282, endPoint x: 682, endPoint y: 296, distance: 458.2
click at [682, 296] on div "What do Managed IT Services cover for NJ businesses? Managed IT Services includ…" at bounding box center [594, 303] width 759 height 332
copy span "What are the main benefits of Managed IT Services for SMBs in NJ?"
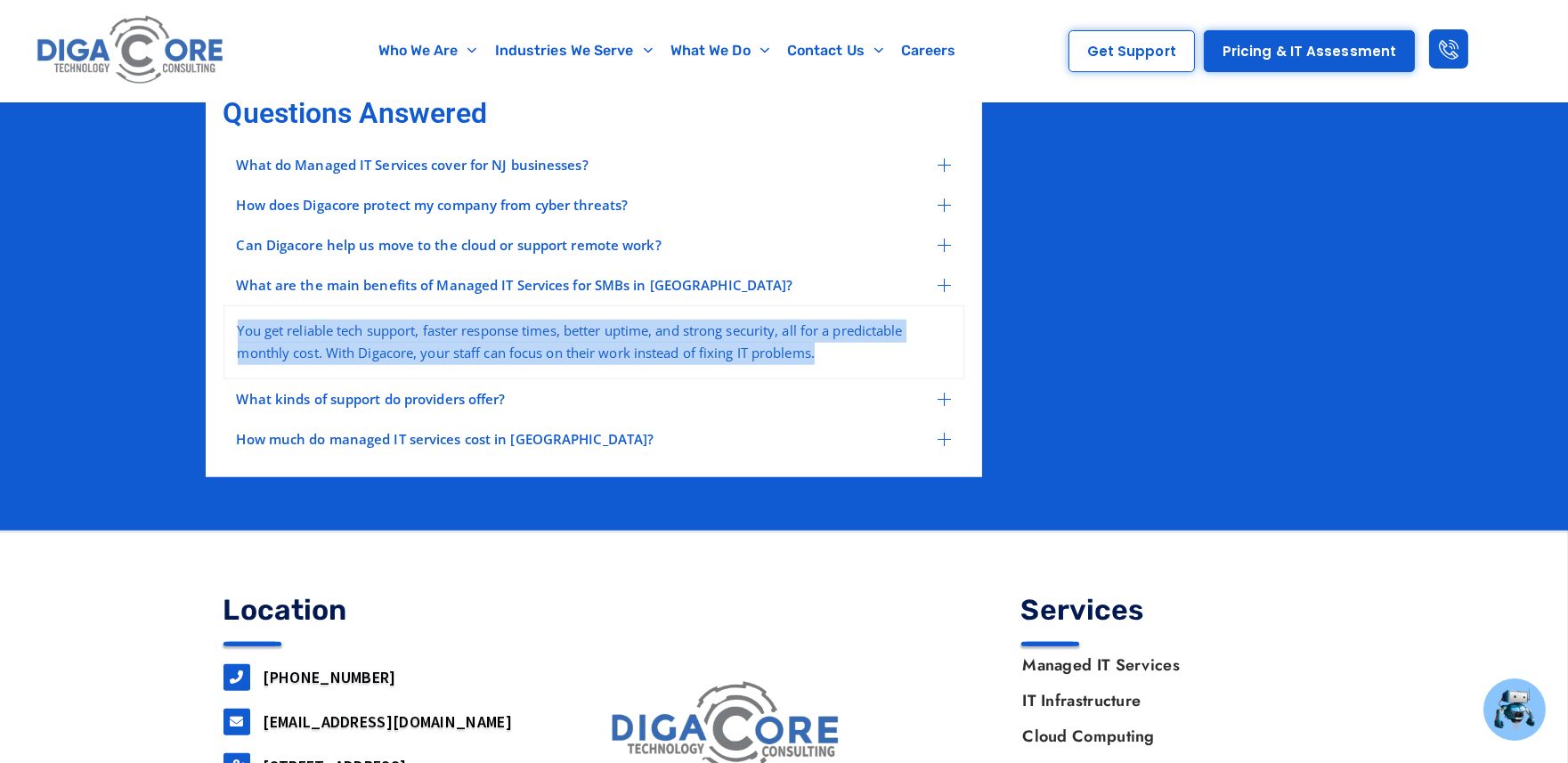
drag, startPoint x: 258, startPoint y: 318, endPoint x: 824, endPoint y: 340, distance: 566.4
click at [824, 340] on p "You get reliable tech support, faster response times, better uptime, and strong…" at bounding box center [594, 343] width 712 height 46
copy p "You get reliable tech support, faster response times, better uptime, and strong…"
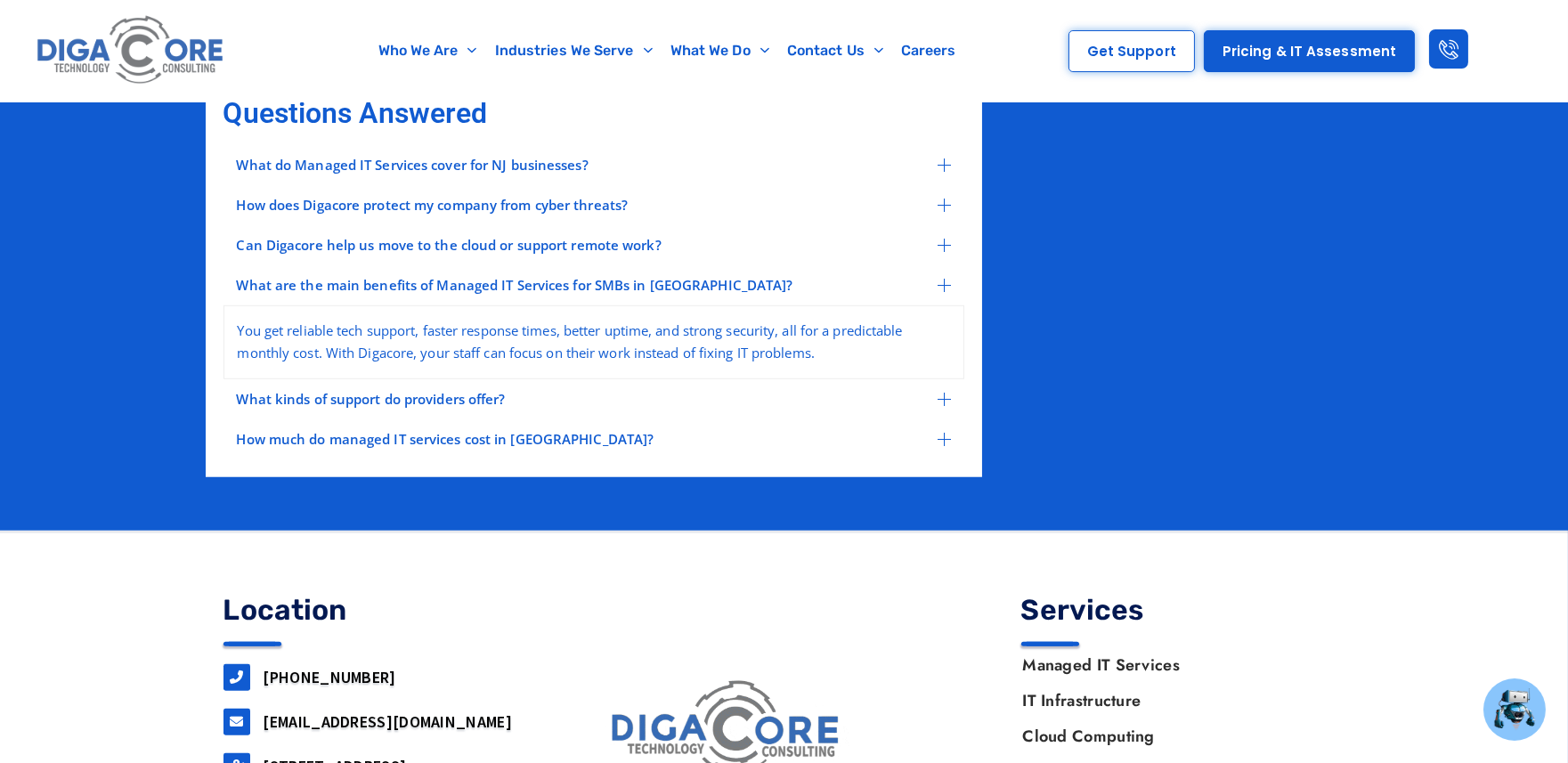
click at [408, 406] on span "What kinds of support do providers offer?" at bounding box center [371, 400] width 268 height 13
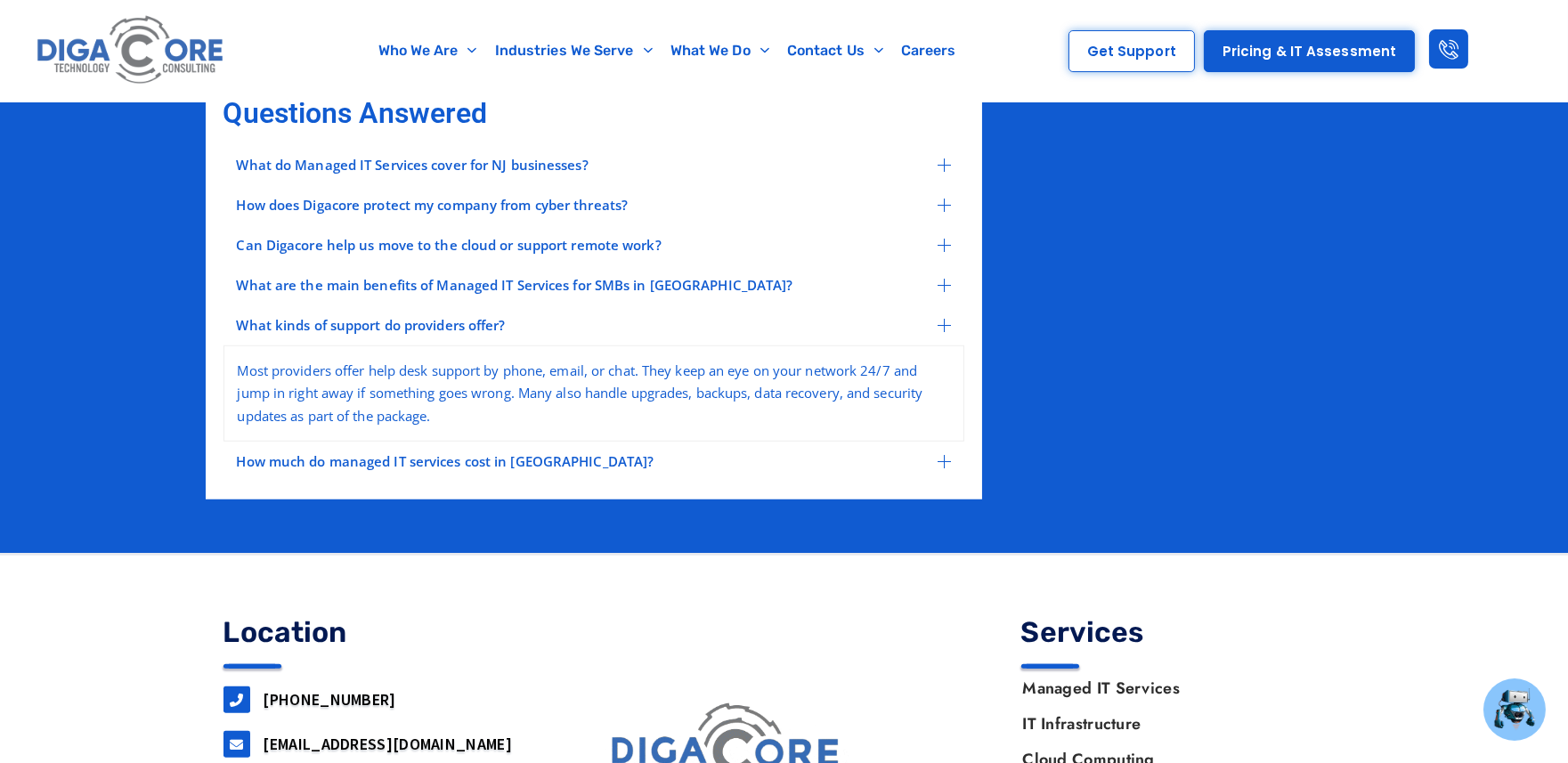
drag, startPoint x: 225, startPoint y: 333, endPoint x: 543, endPoint y: 332, distance: 318.0
click at [543, 332] on div "What kinds of support do providers offer?" at bounding box center [594, 326] width 741 height 40
copy span "What kinds of support do providers offer?"
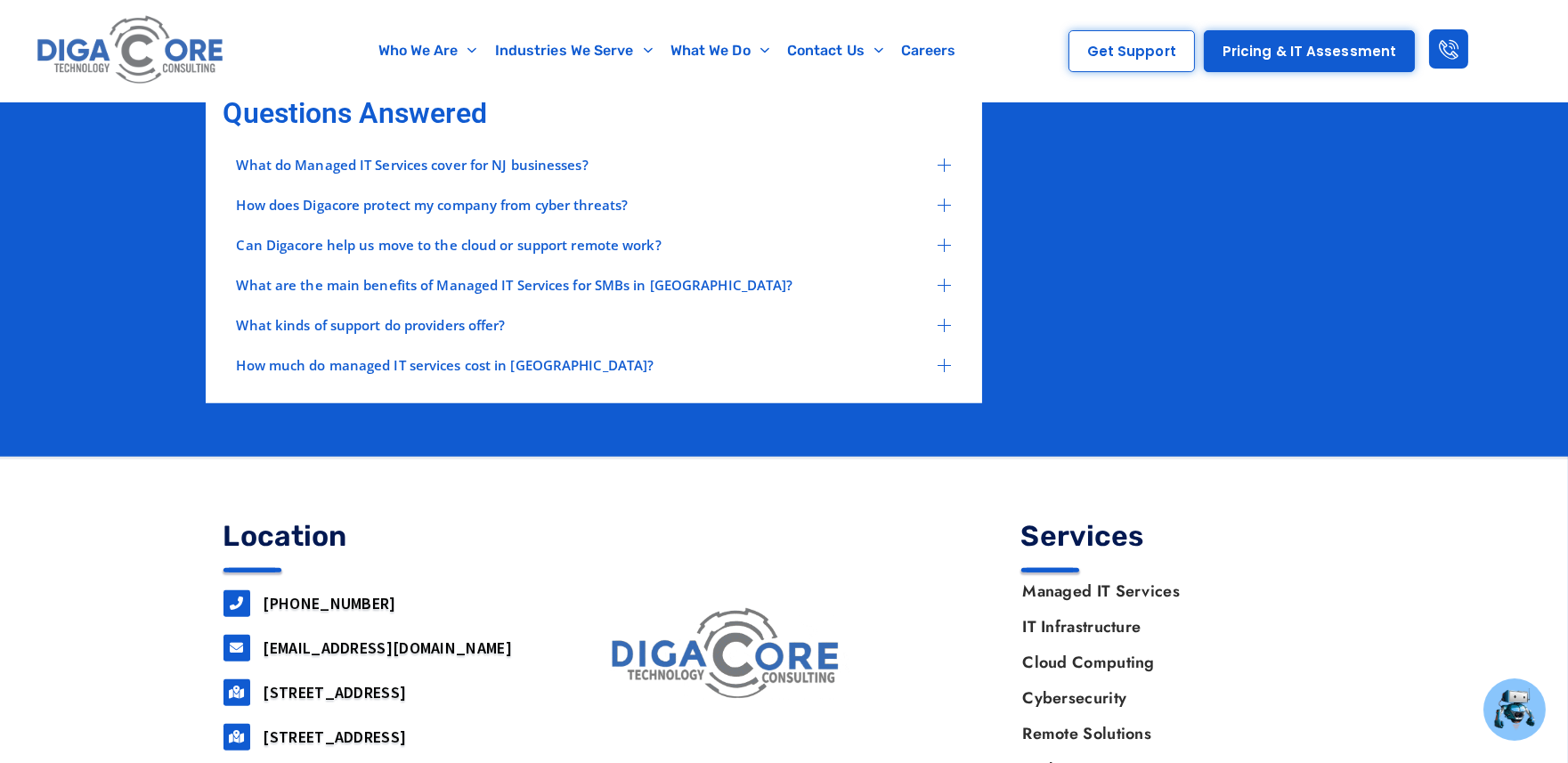
click at [397, 329] on span "What kinds of support do providers offer?" at bounding box center [371, 326] width 268 height 13
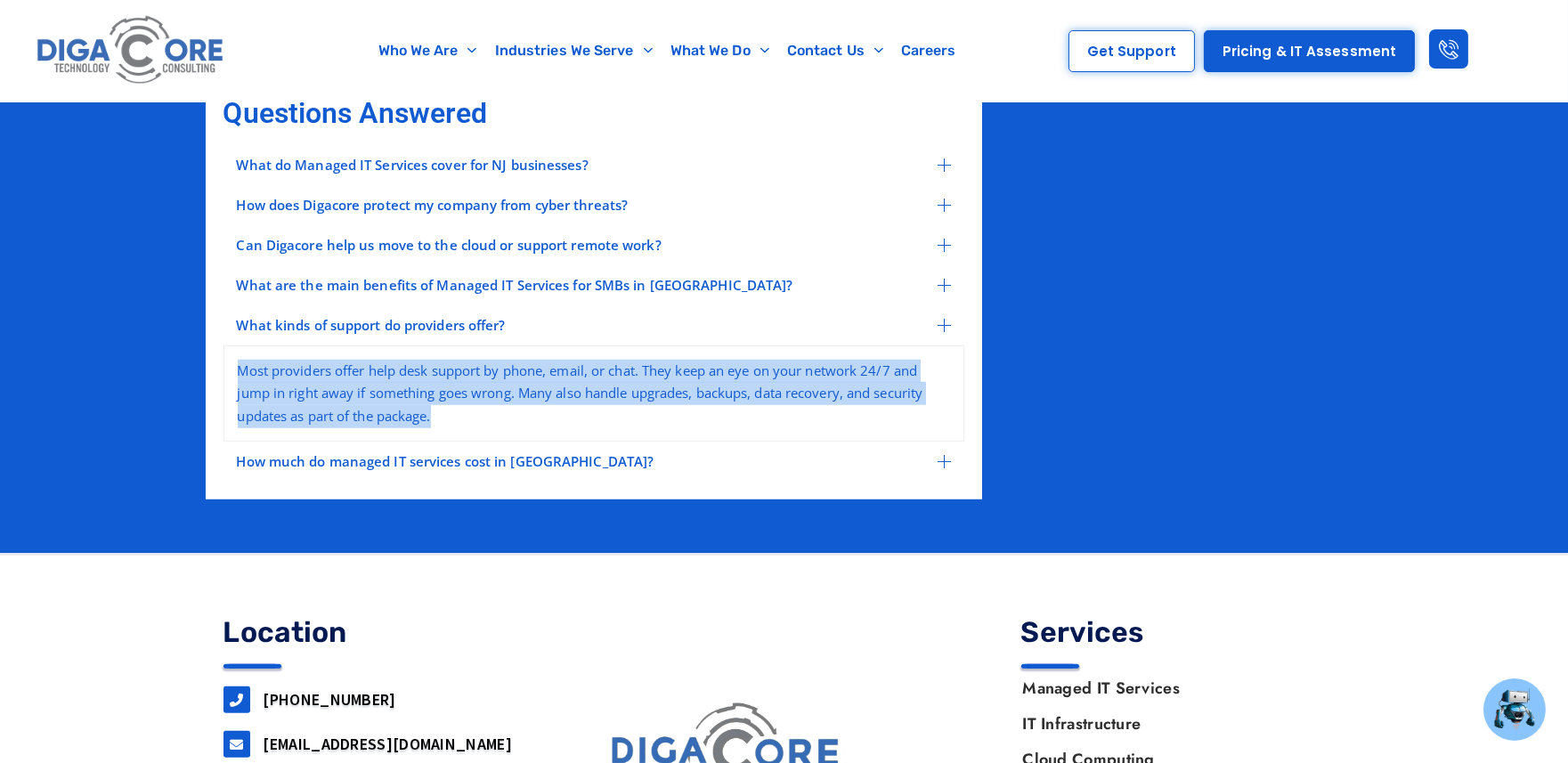
drag, startPoint x: 256, startPoint y: 376, endPoint x: 486, endPoint y: 428, distance: 235.8
click at [486, 428] on div "Most providers offer help desk support by phone, email, or chat. They keep an e…" at bounding box center [594, 394] width 741 height 97
copy p "Most providers offer help desk support by phone, email, or chat. They keep an e…"
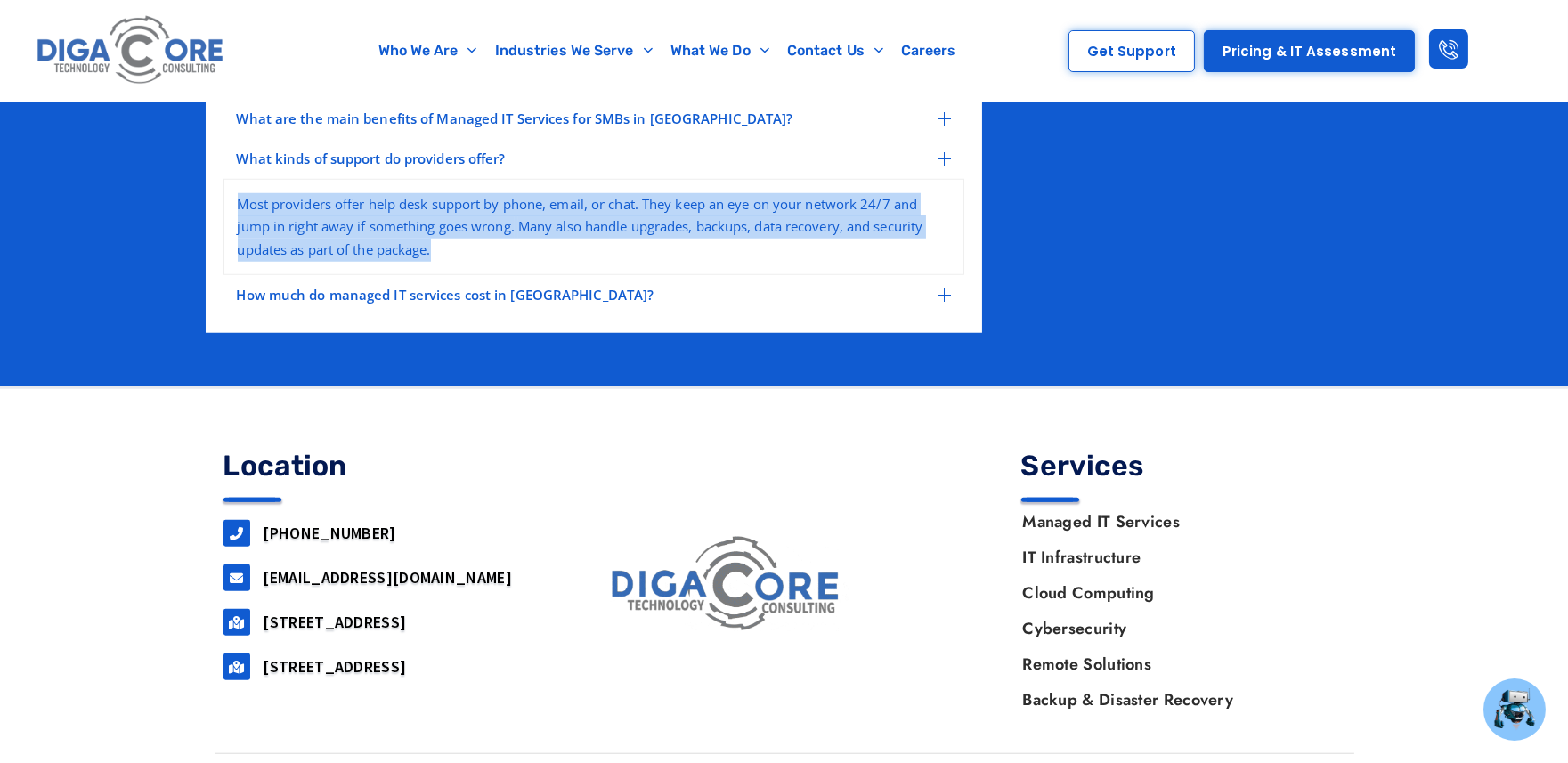
scroll to position [3345, 0]
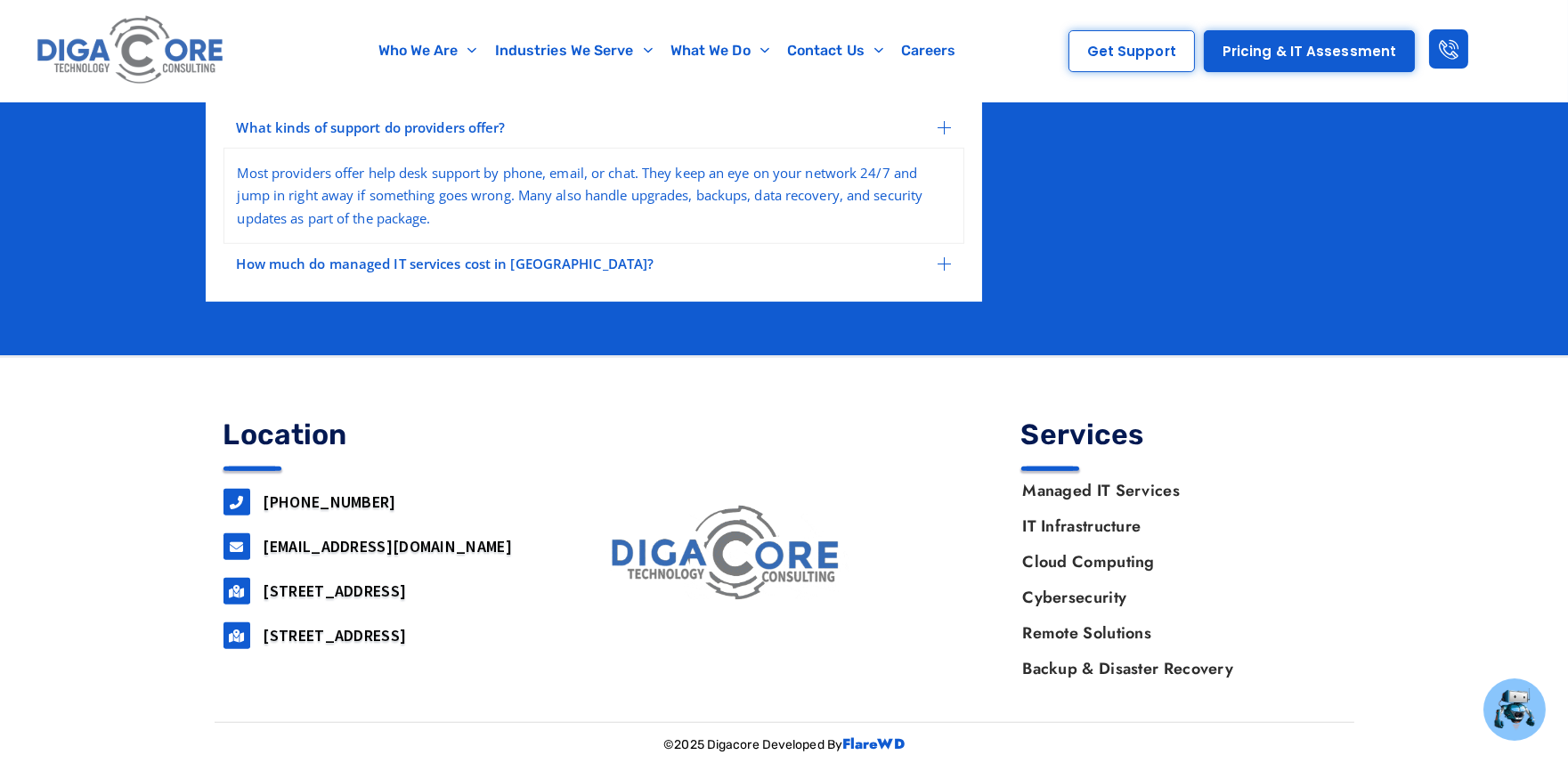
click at [539, 284] on div "How much do managed IT services cost in NJ?" at bounding box center [594, 264] width 741 height 40
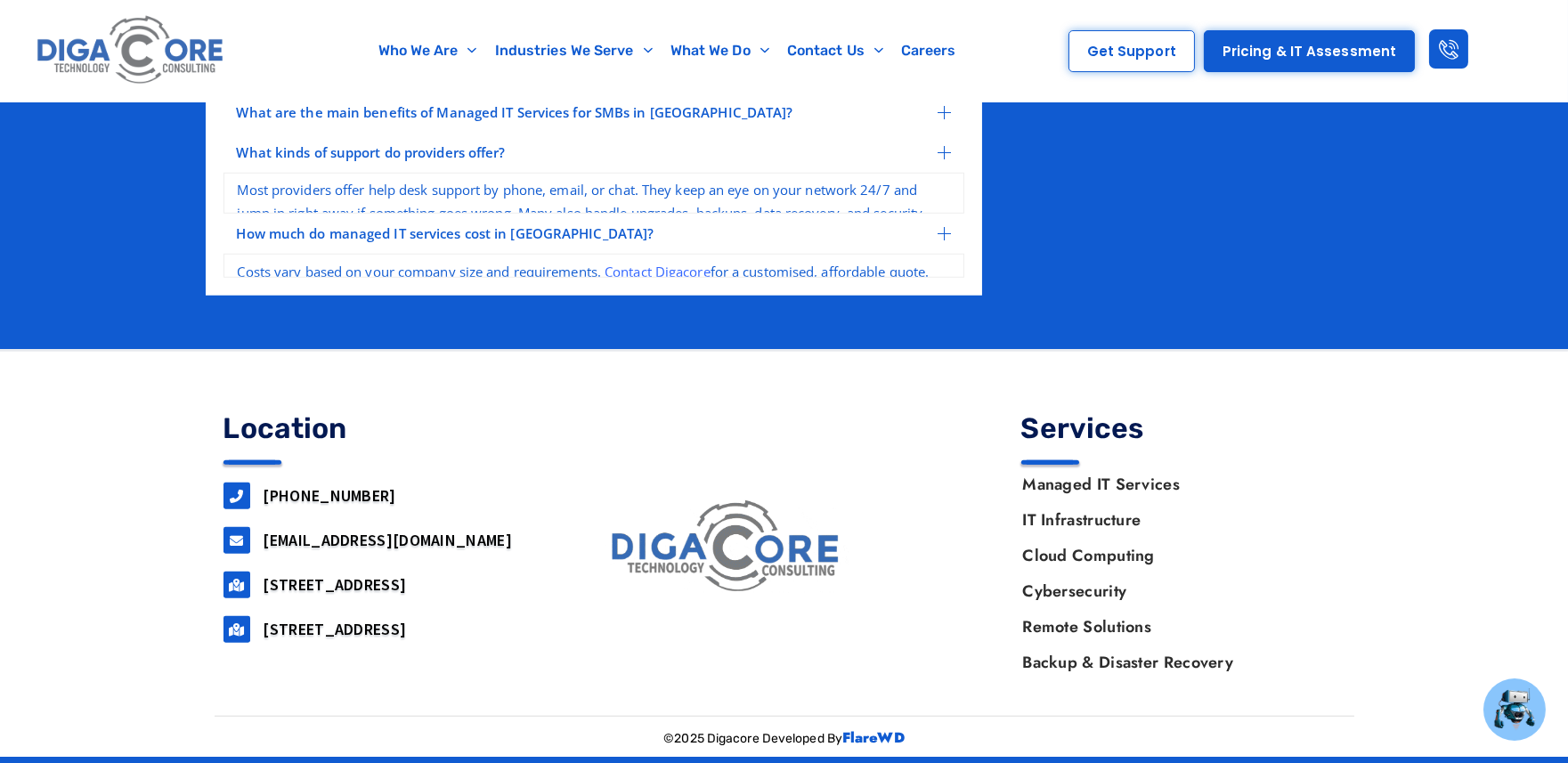
scroll to position [3318, 0]
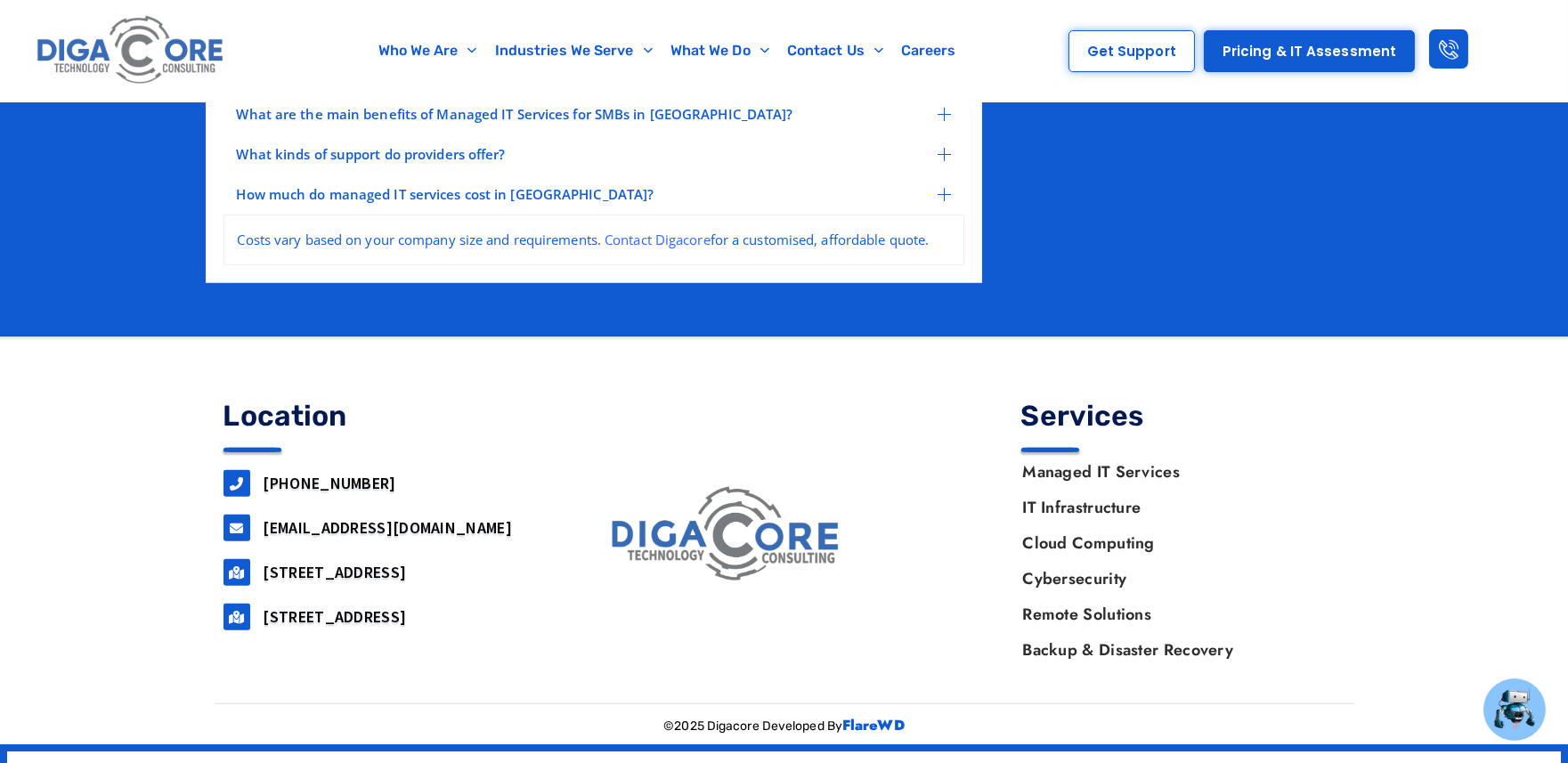
copy span "How much do managed IT services cost in NJ?"
drag, startPoint x: 236, startPoint y: 219, endPoint x: 541, endPoint y: 220, distance: 305.0
click at [541, 220] on div "What do Managed IT Services cover for NJ businesses? Managed IT Services includ…" at bounding box center [594, 120] width 759 height 310
drag, startPoint x: 252, startPoint y: 255, endPoint x: 917, endPoint y: 273, distance: 665.2
click at [917, 267] on div "Costs vary based on your company size and requirements. Contact Digacore for a …" at bounding box center [594, 240] width 741 height 51
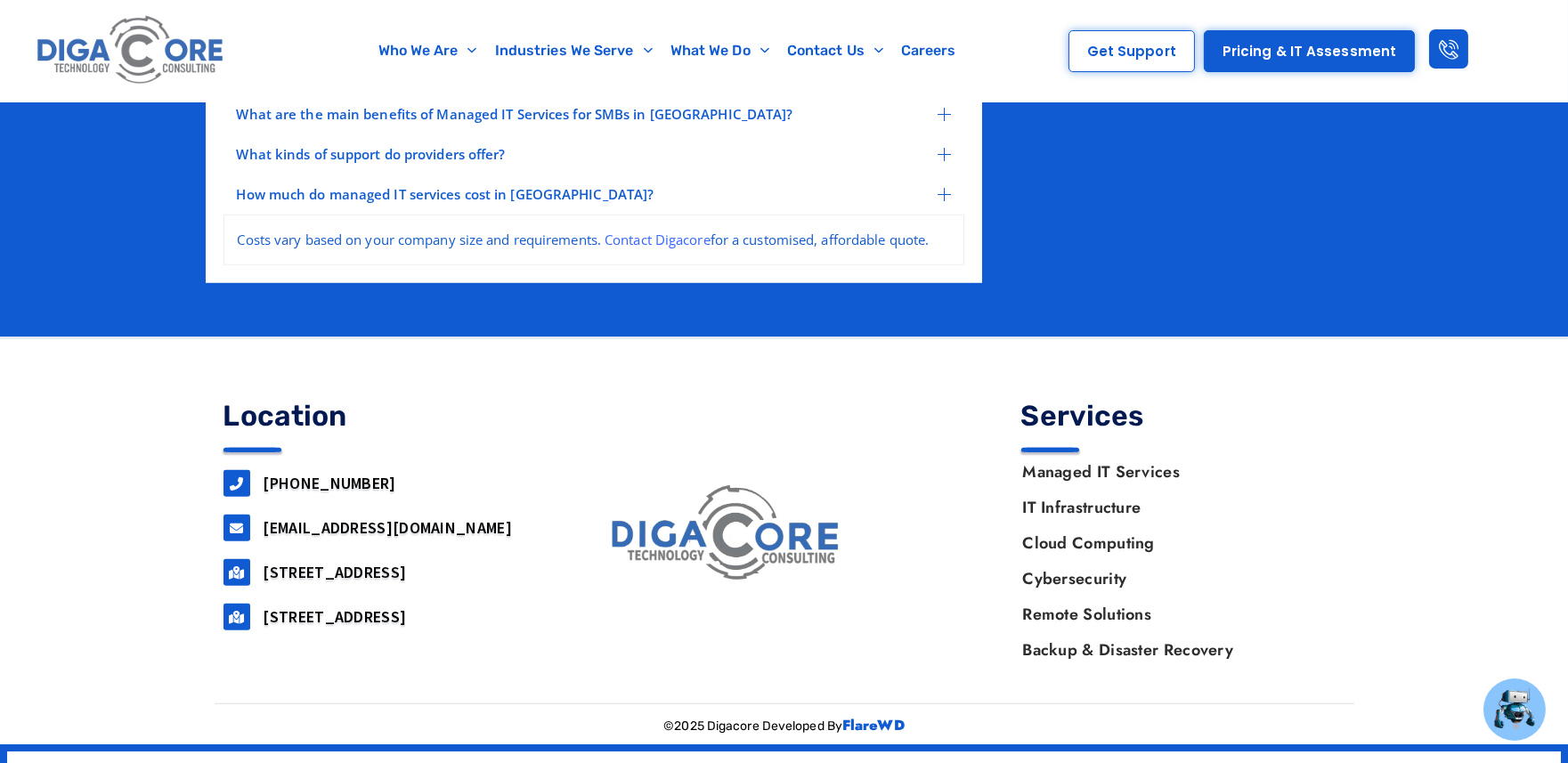
click at [607, 275] on div "What do Managed IT Services cover for NJ businesses? Managed IT Services includ…" at bounding box center [594, 120] width 741 height 310
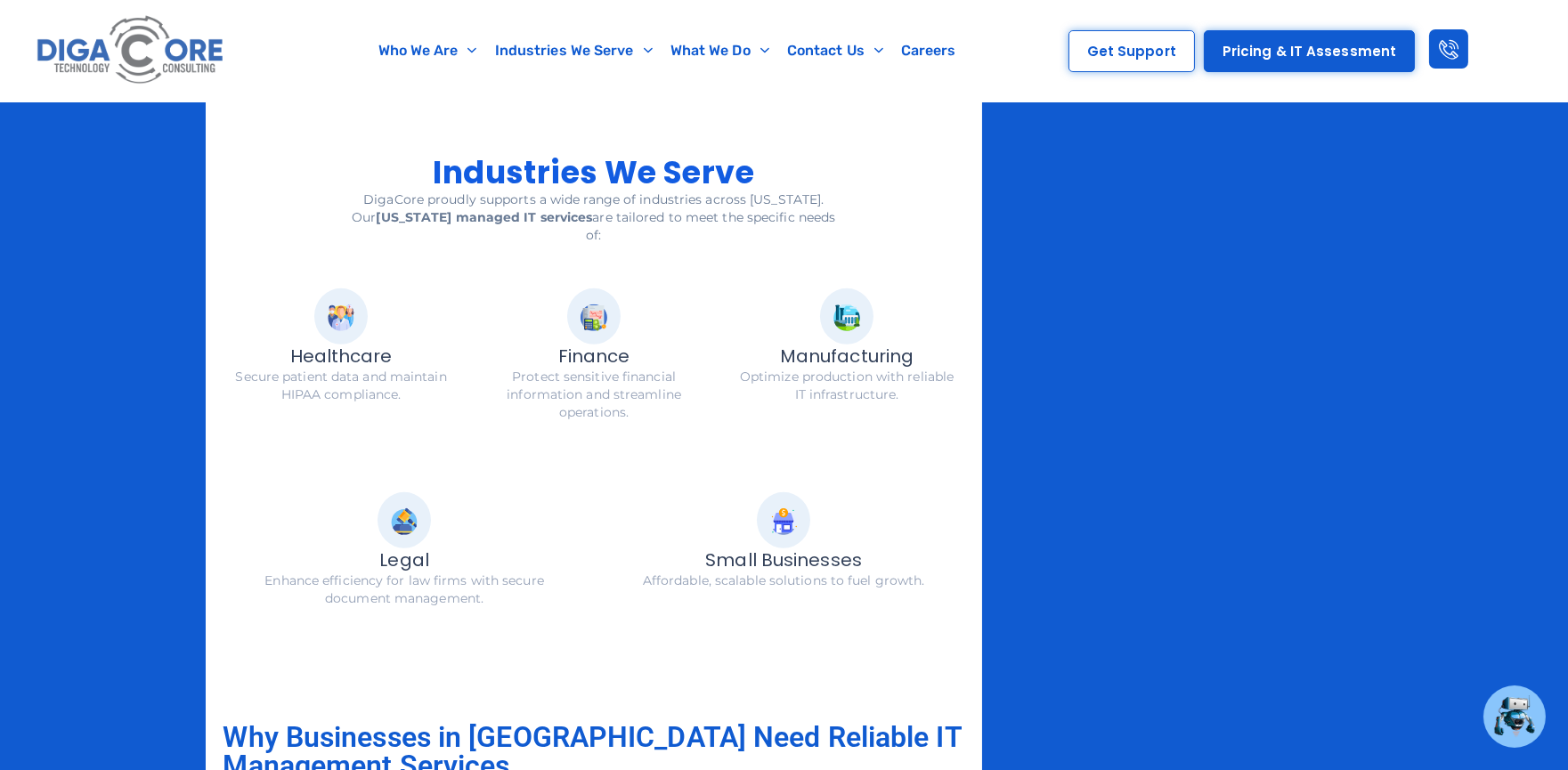
scroll to position [1975, 0]
